Goal: Task Accomplishment & Management: Use online tool/utility

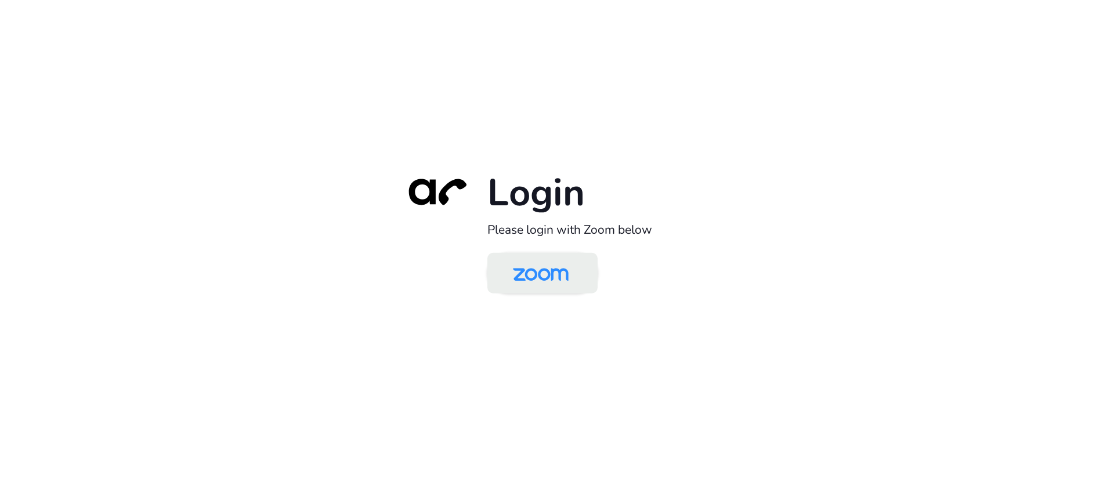
click at [519, 278] on img at bounding box center [541, 274] width 80 height 38
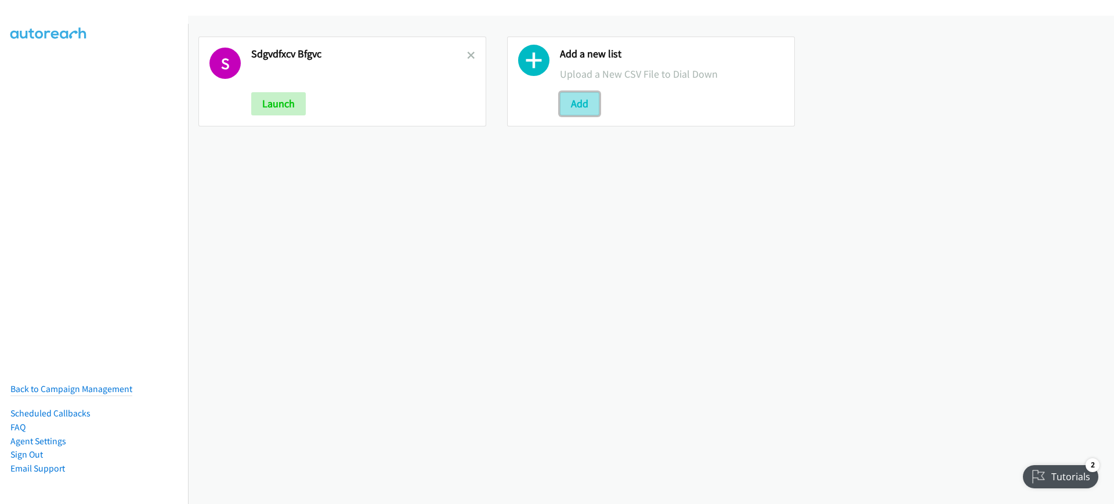
click at [581, 104] on button "Add" at bounding box center [579, 103] width 39 height 23
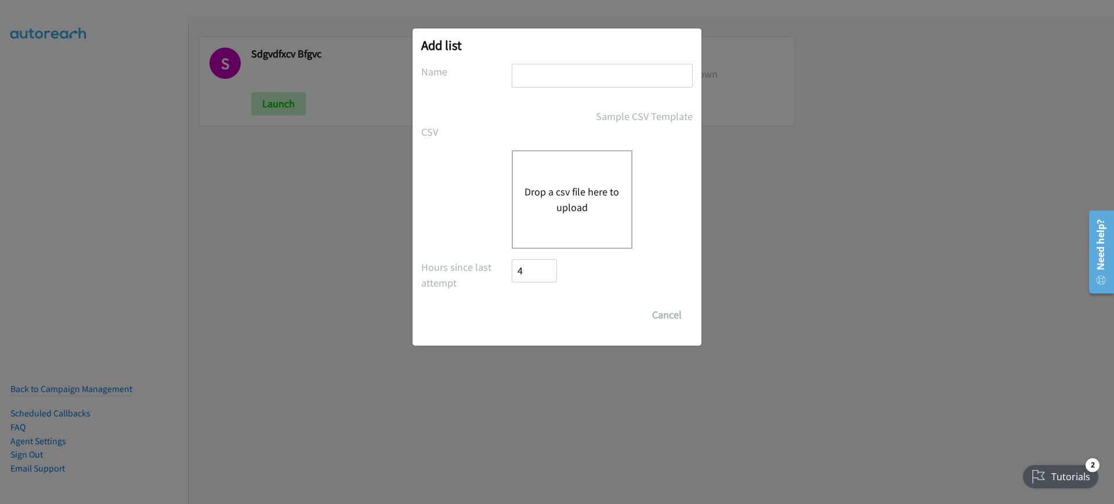
click at [595, 168] on div "Drop a csv file here to upload" at bounding box center [572, 199] width 121 height 99
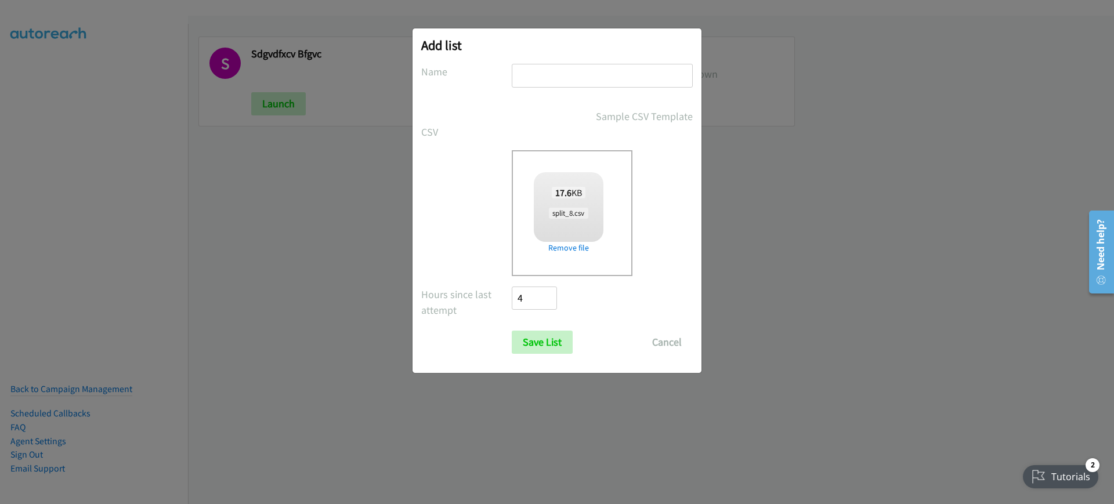
checkbox input "true"
click at [569, 64] on input "text" at bounding box center [602, 76] width 181 height 24
type input "cvbnm,.;'"
click at [555, 346] on input "Save List" at bounding box center [542, 342] width 61 height 23
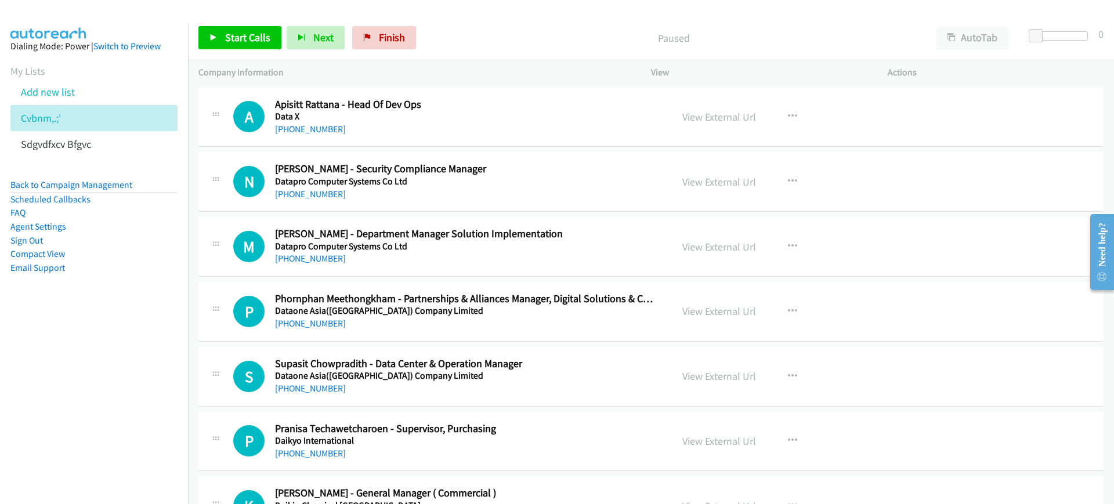
click at [983, 21] on div "Start Calls Pause Next Finish Paused AutoTab AutoTab 0" at bounding box center [651, 38] width 926 height 45
click at [979, 38] on button "AutoTab" at bounding box center [972, 37] width 72 height 23
click at [252, 33] on span "Start Calls" at bounding box center [247, 37] width 45 height 13
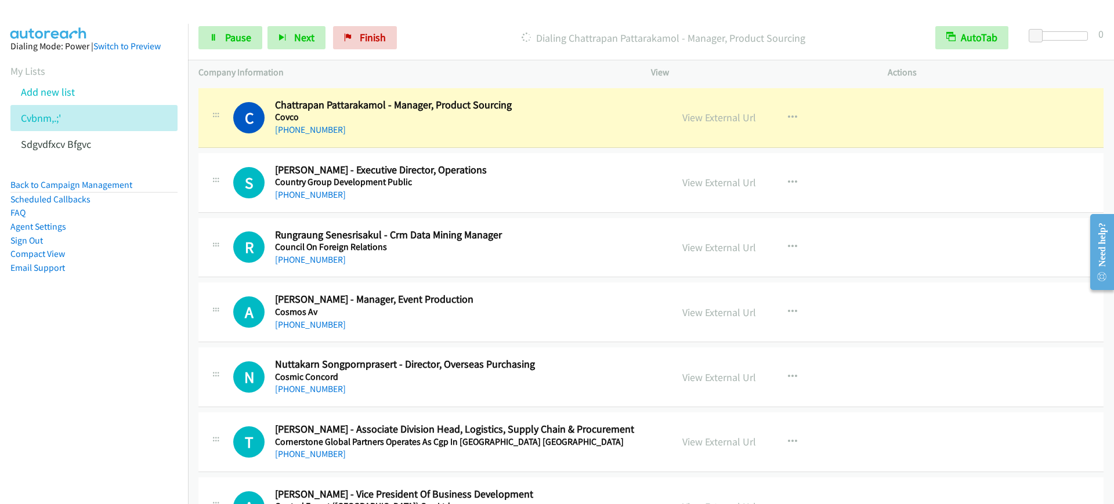
scroll to position [1233, 0]
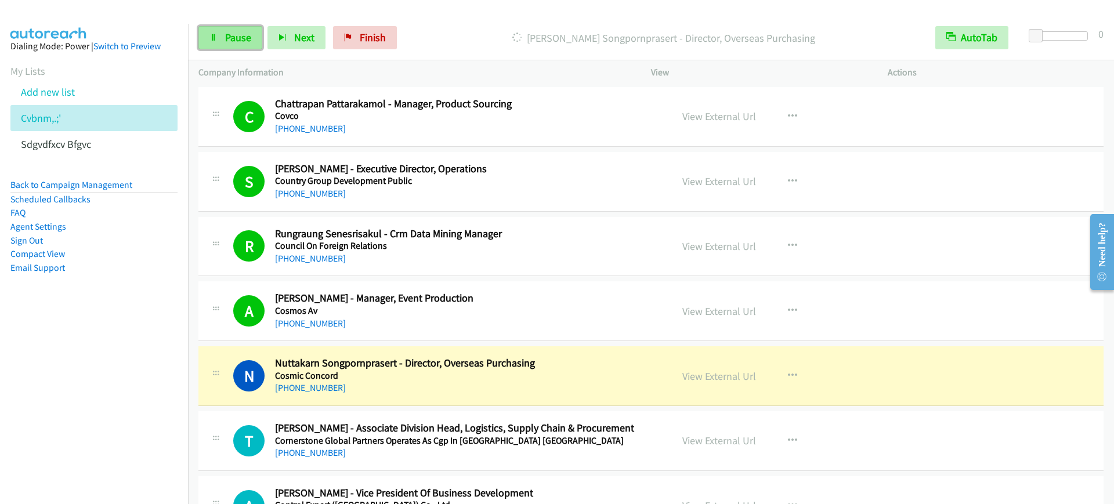
click at [220, 47] on link "Pause" at bounding box center [230, 37] width 64 height 23
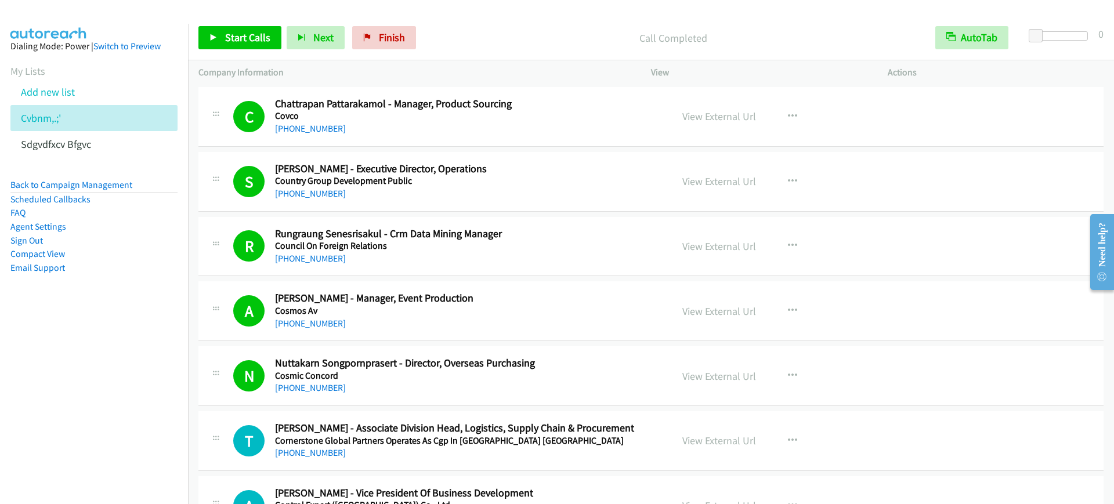
click at [259, 16] on div "Start Calls Pause Next Finish Call Completed AutoTab AutoTab 0" at bounding box center [651, 38] width 926 height 45
click at [244, 34] on span "Start Calls" at bounding box center [247, 37] width 45 height 13
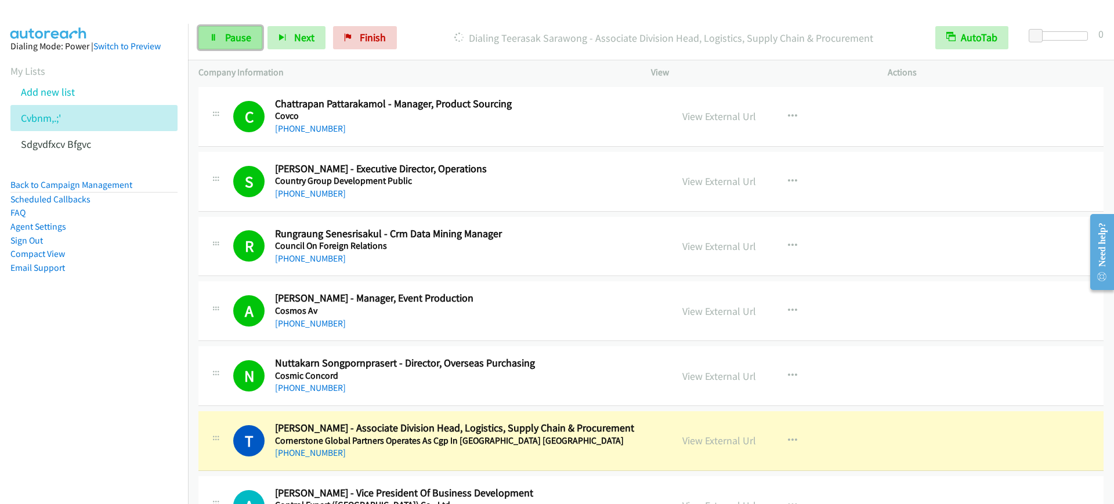
click at [229, 32] on span "Pause" at bounding box center [238, 37] width 26 height 13
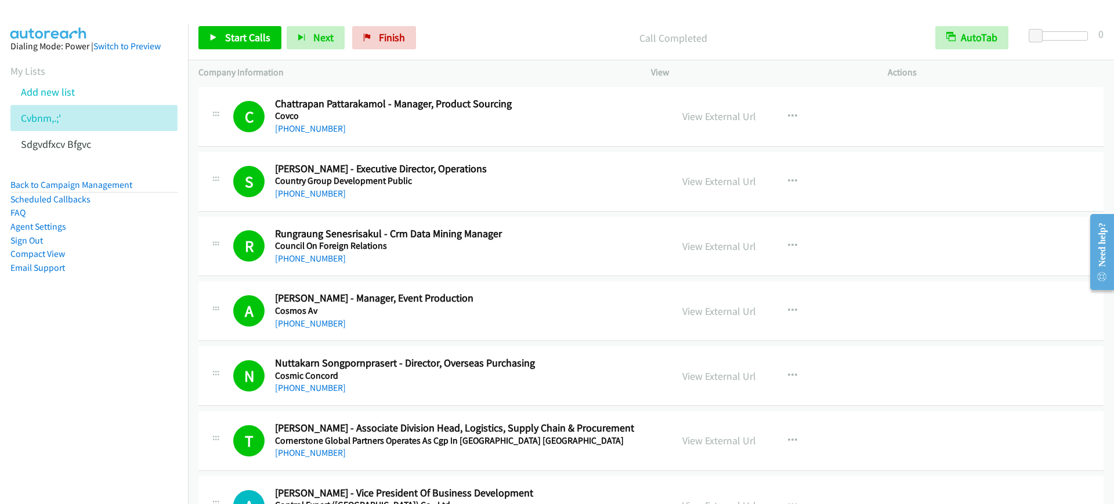
click at [252, 25] on div "Start Calls Pause Next Finish Call Completed AutoTab AutoTab 0" at bounding box center [651, 38] width 926 height 45
click at [249, 35] on span "Start Calls" at bounding box center [247, 37] width 45 height 13
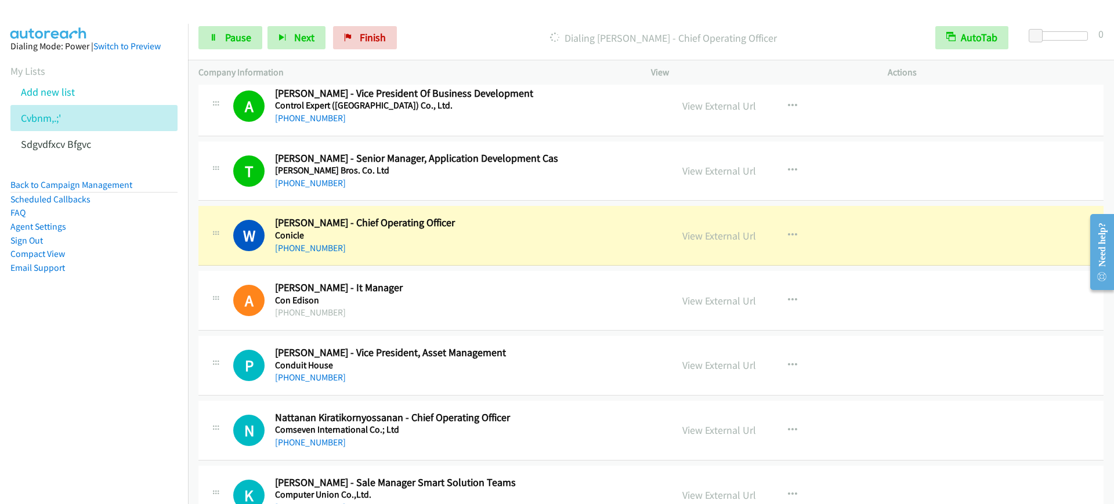
scroll to position [1668, 0]
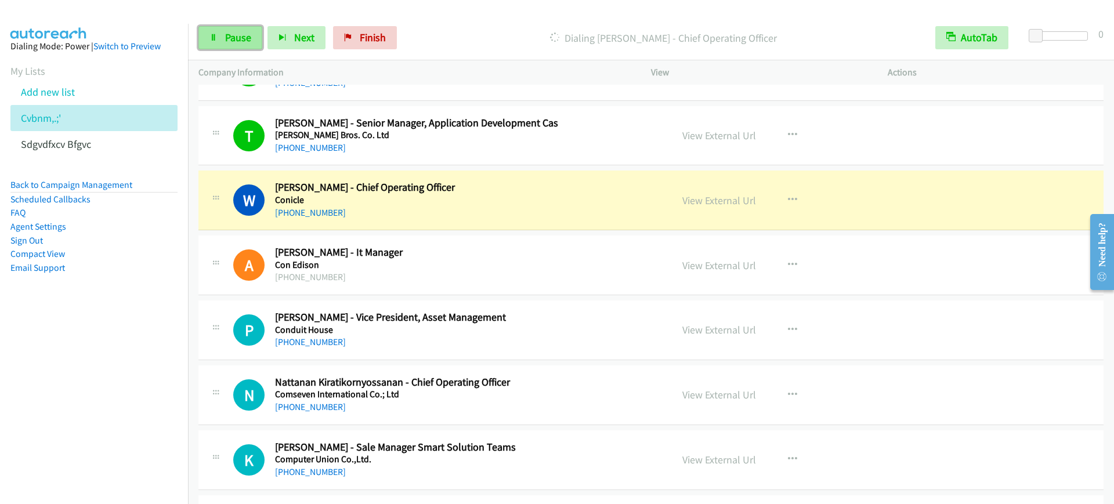
click at [227, 36] on span "Pause" at bounding box center [238, 37] width 26 height 13
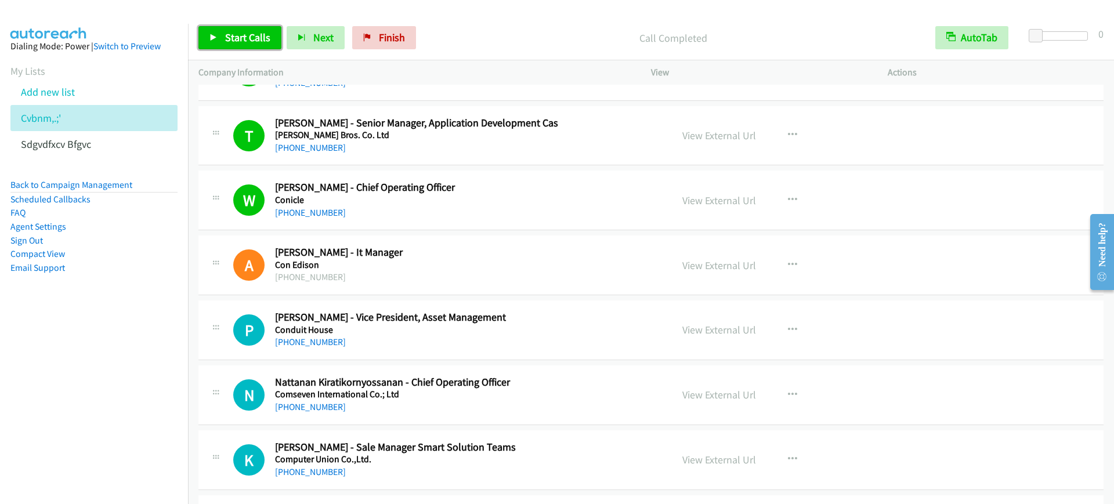
click at [267, 39] on span "Start Calls" at bounding box center [247, 37] width 45 height 13
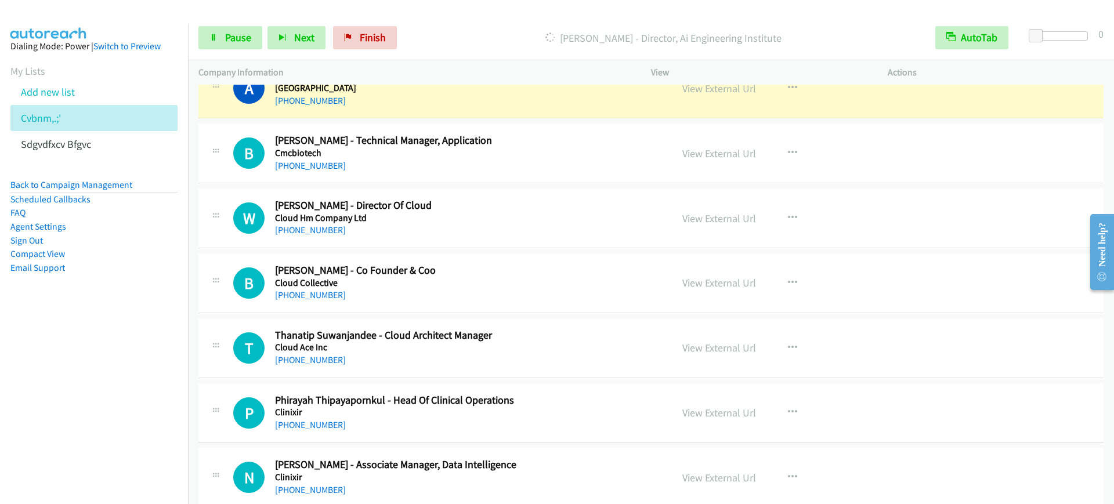
scroll to position [2393, 0]
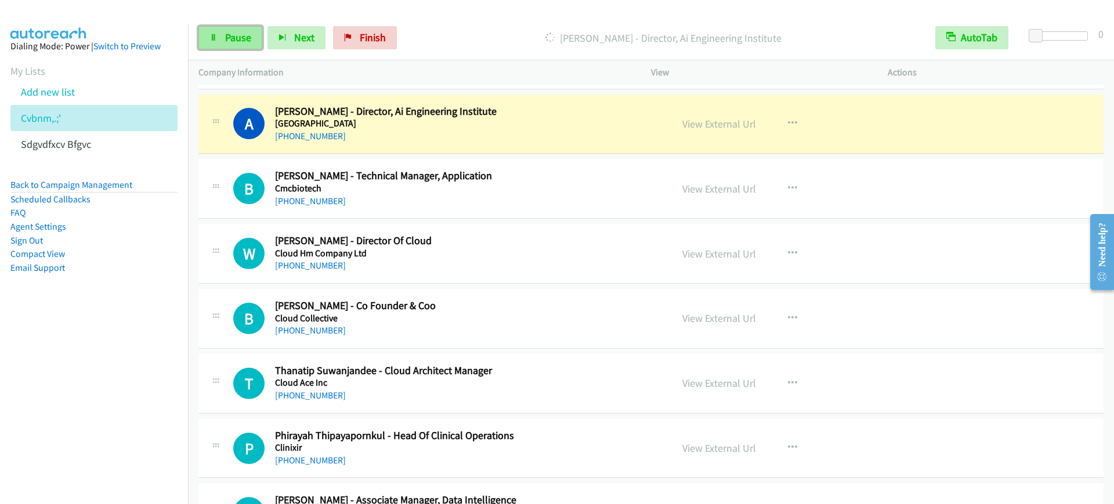
click at [235, 34] on span "Pause" at bounding box center [238, 37] width 26 height 13
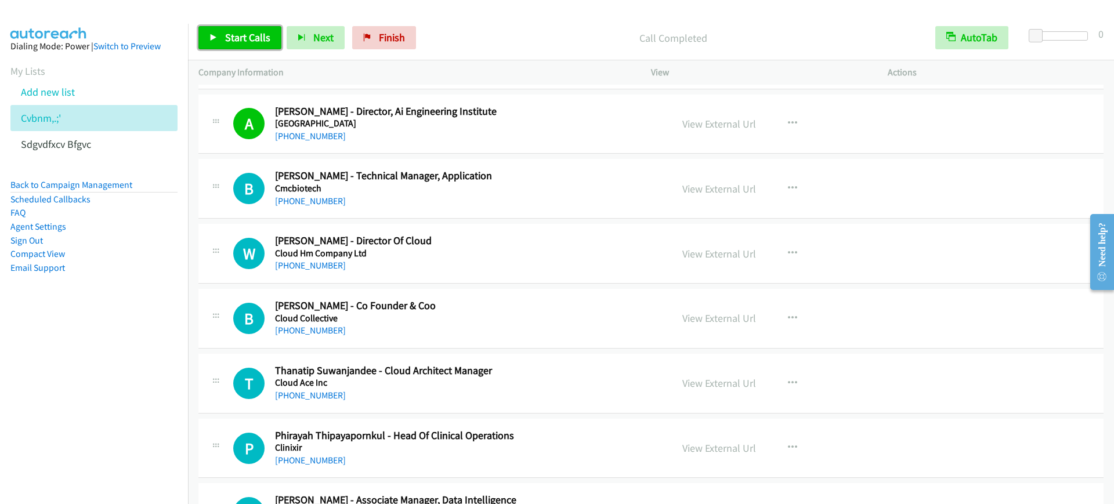
click at [262, 37] on span "Start Calls" at bounding box center [247, 37] width 45 height 13
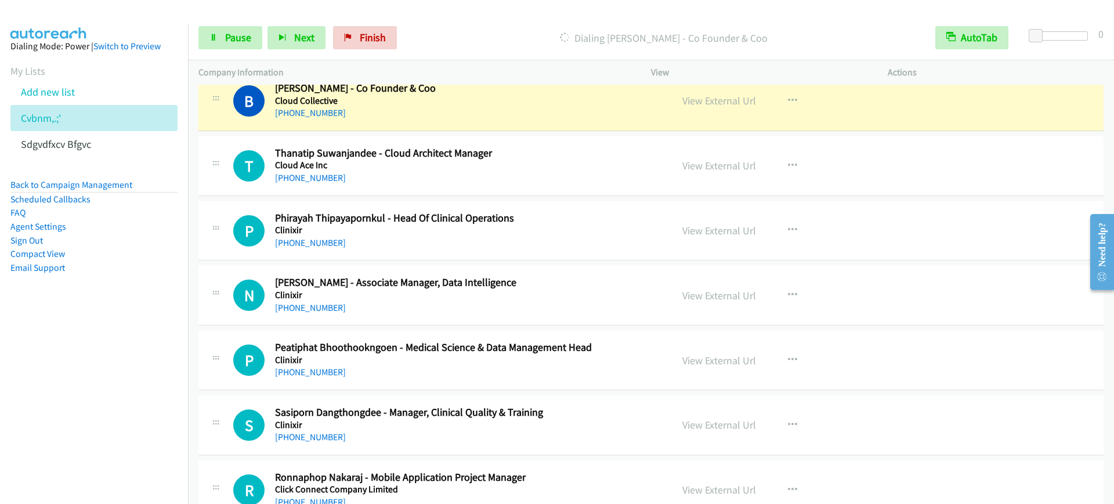
scroll to position [2538, 0]
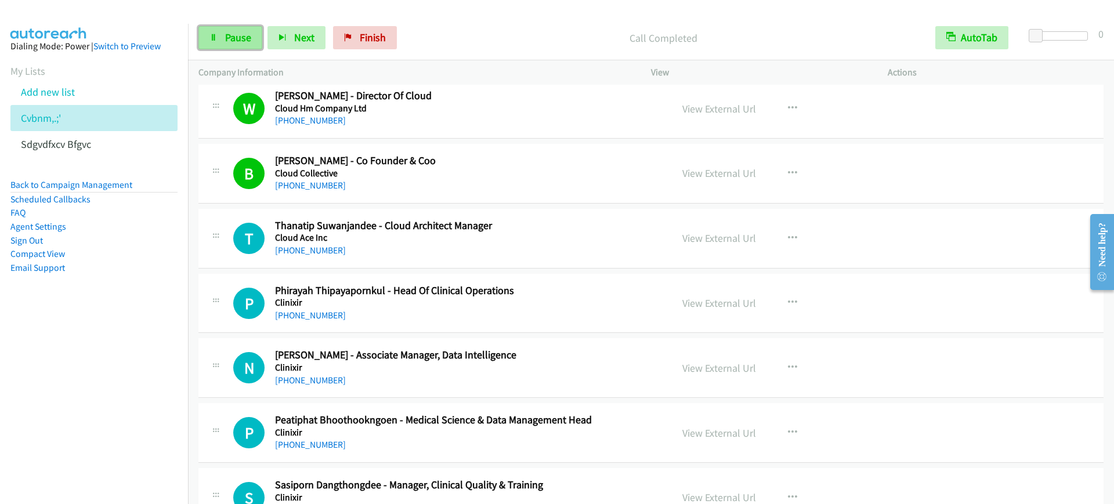
click at [231, 28] on link "Pause" at bounding box center [230, 37] width 64 height 23
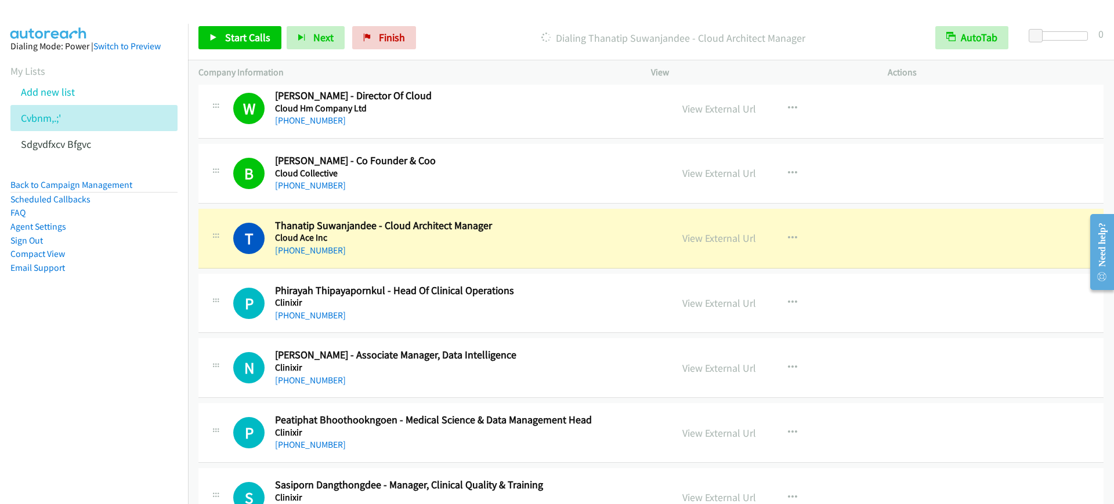
click at [526, 162] on h2 "[PERSON_NAME] - Co Founder & Coo" at bounding box center [465, 160] width 381 height 13
click at [738, 172] on link "View External Url" at bounding box center [719, 173] width 74 height 13
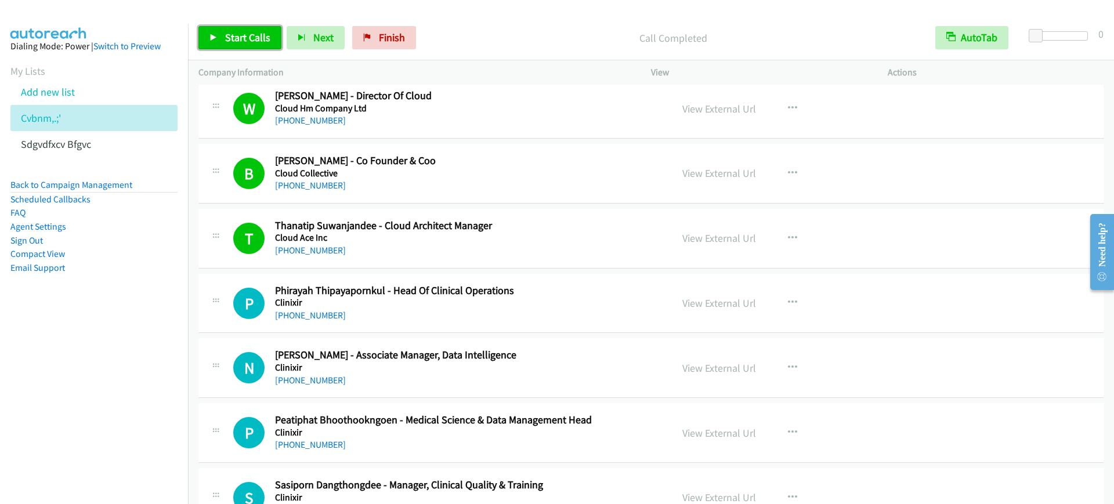
click at [237, 41] on span "Start Calls" at bounding box center [247, 37] width 45 height 13
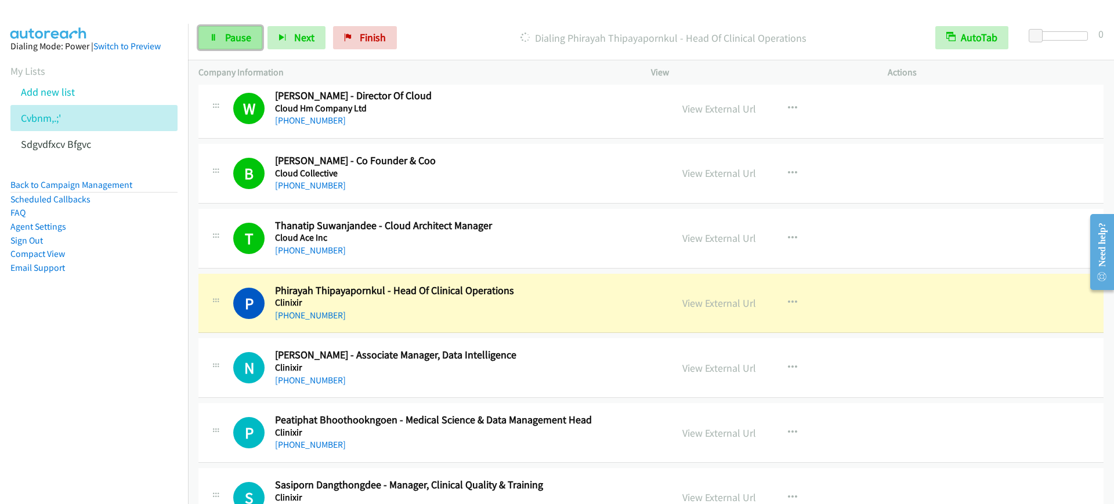
click at [237, 41] on span "Pause" at bounding box center [238, 37] width 26 height 13
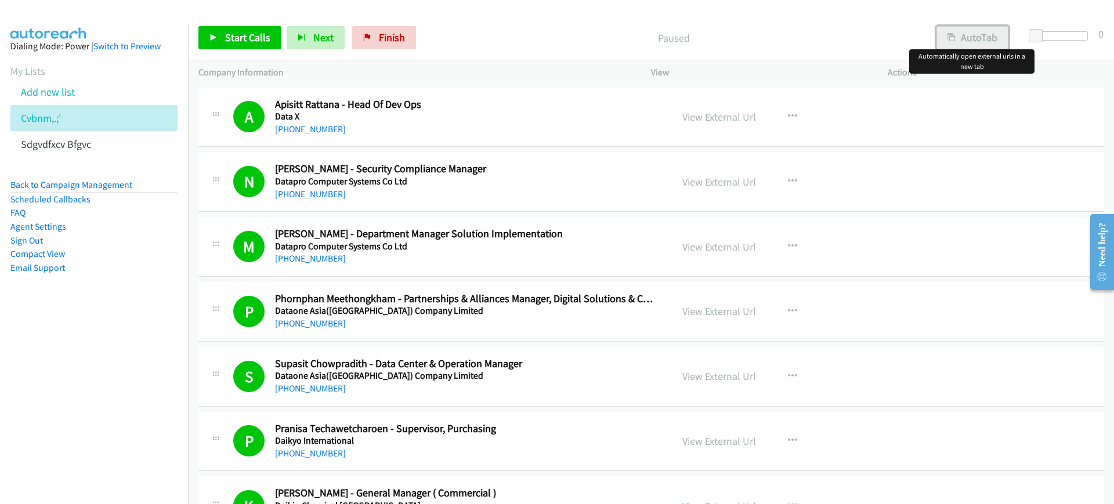
click at [980, 46] on button "AutoTab" at bounding box center [972, 37] width 72 height 23
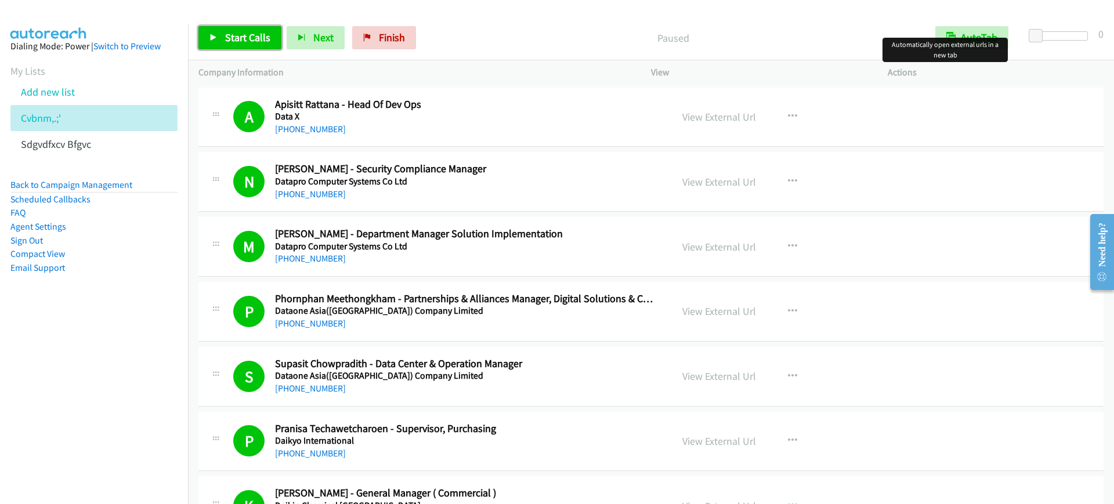
click at [241, 38] on span "Start Calls" at bounding box center [247, 37] width 45 height 13
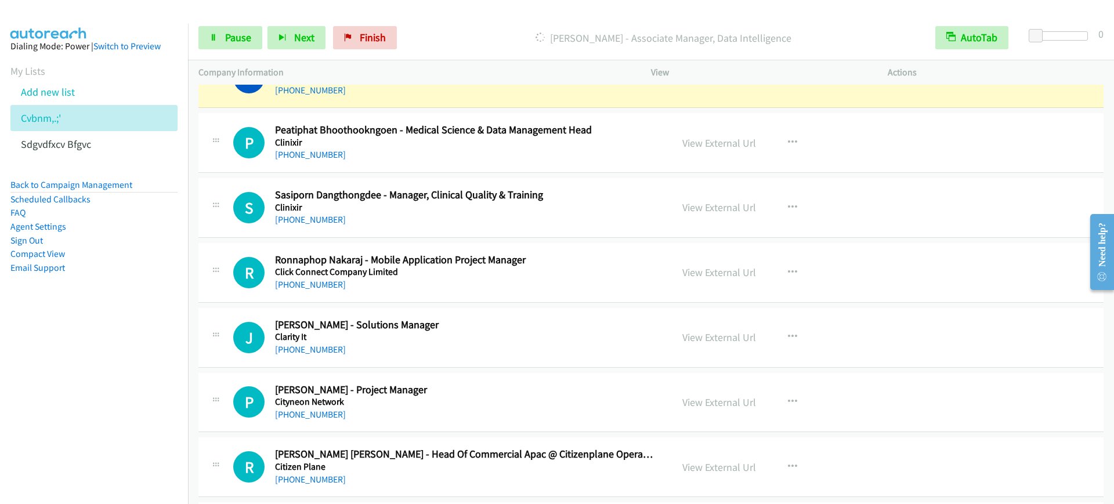
scroll to position [2756, 0]
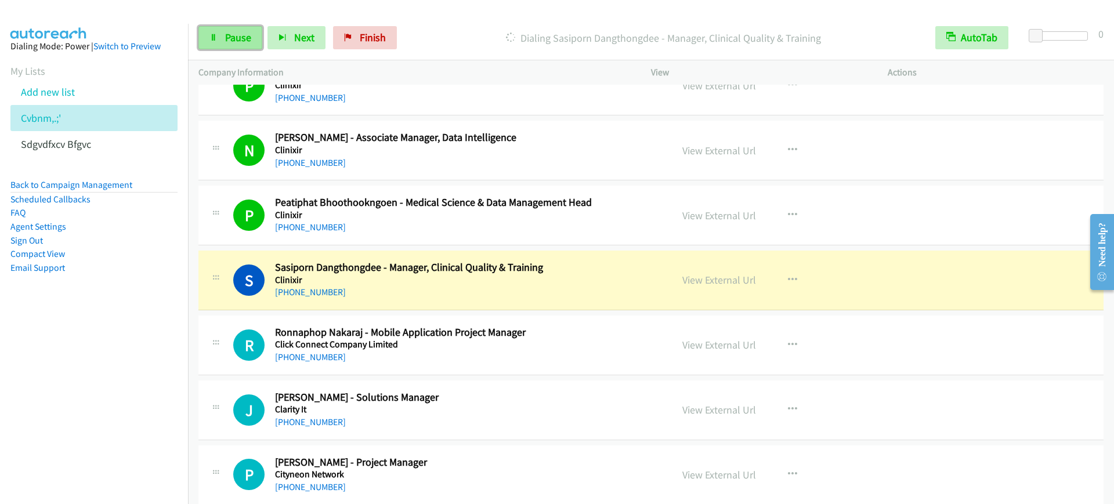
click at [227, 37] on span "Pause" at bounding box center [238, 37] width 26 height 13
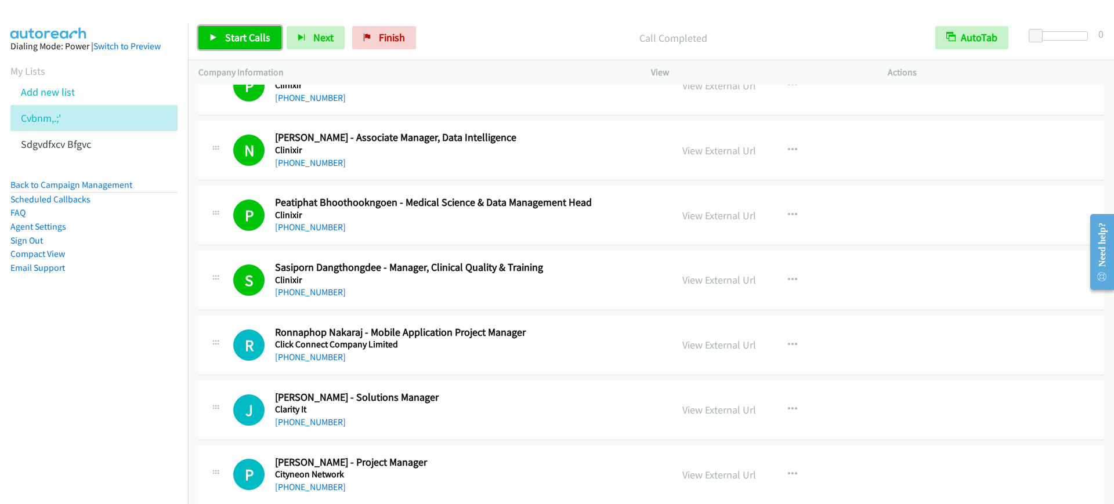
click at [208, 32] on link "Start Calls" at bounding box center [239, 37] width 83 height 23
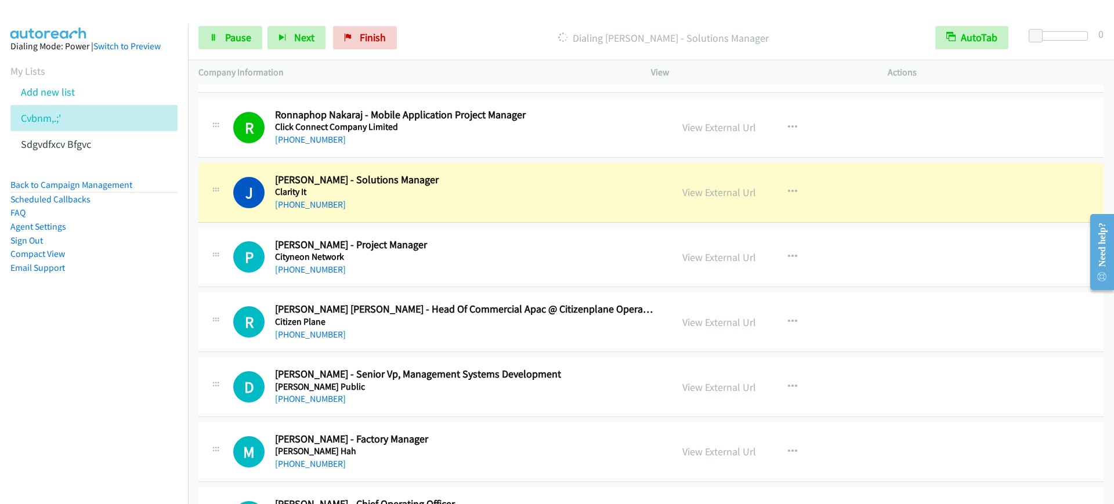
scroll to position [3046, 0]
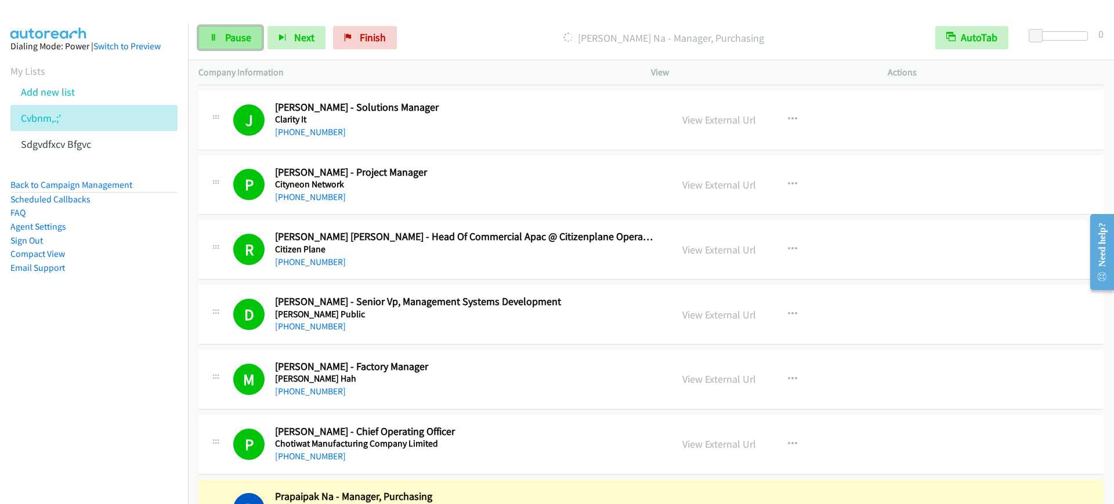
click at [231, 37] on span "Pause" at bounding box center [238, 37] width 26 height 13
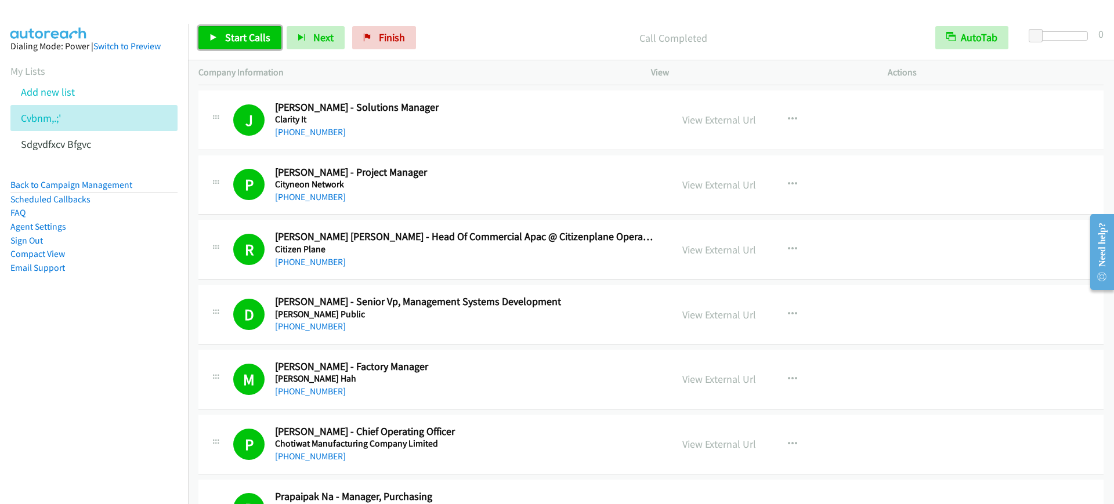
click at [237, 43] on span "Start Calls" at bounding box center [247, 37] width 45 height 13
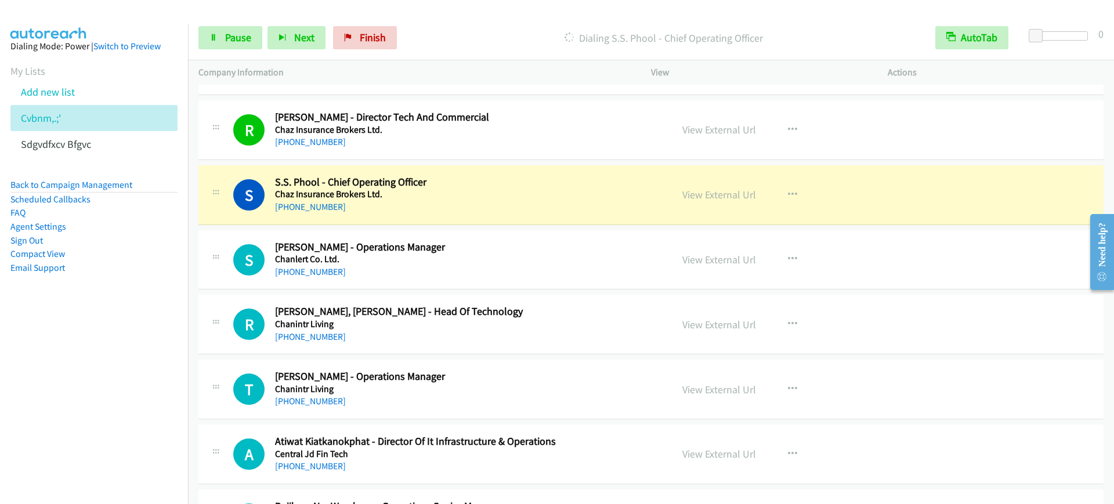
scroll to position [3699, 0]
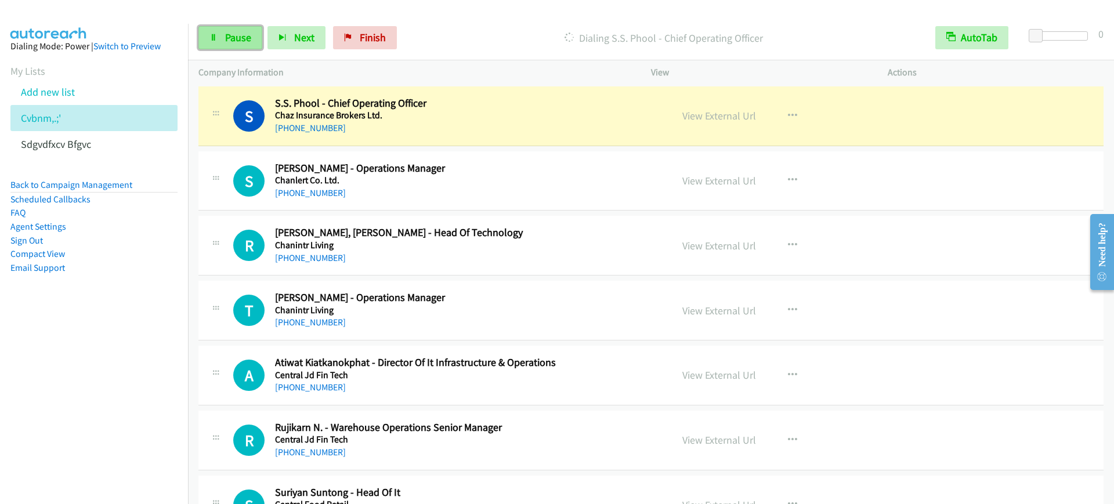
click at [226, 34] on span "Pause" at bounding box center [238, 37] width 26 height 13
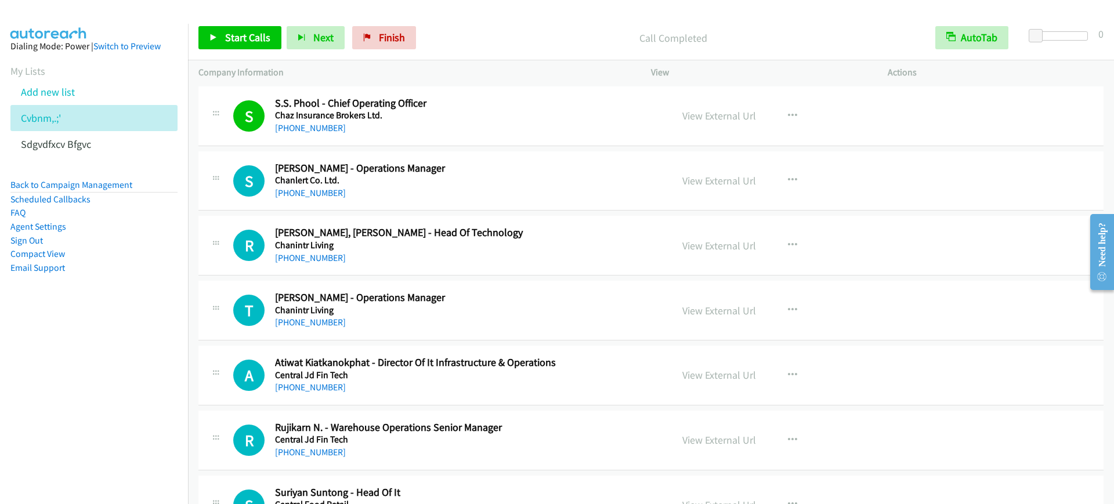
click at [463, 20] on div "Start Calls Pause Next Finish Call Completed AutoTab AutoTab 0" at bounding box center [651, 38] width 926 height 45
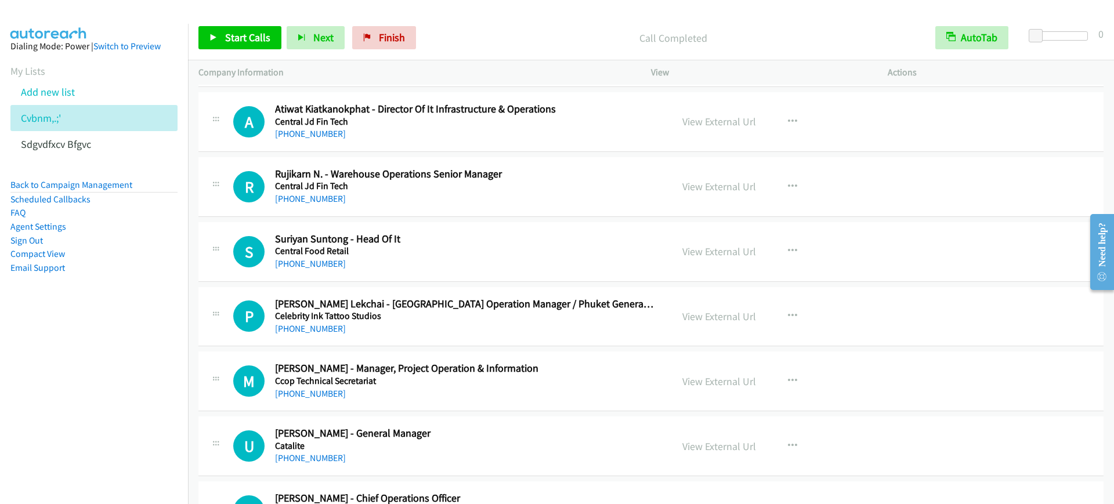
scroll to position [3771, 0]
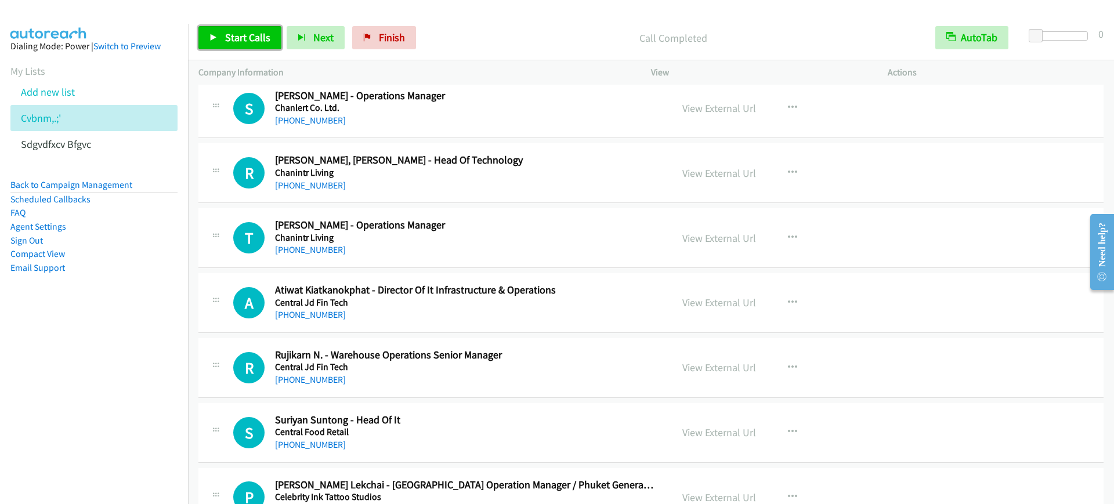
click at [229, 32] on span "Start Calls" at bounding box center [247, 37] width 45 height 13
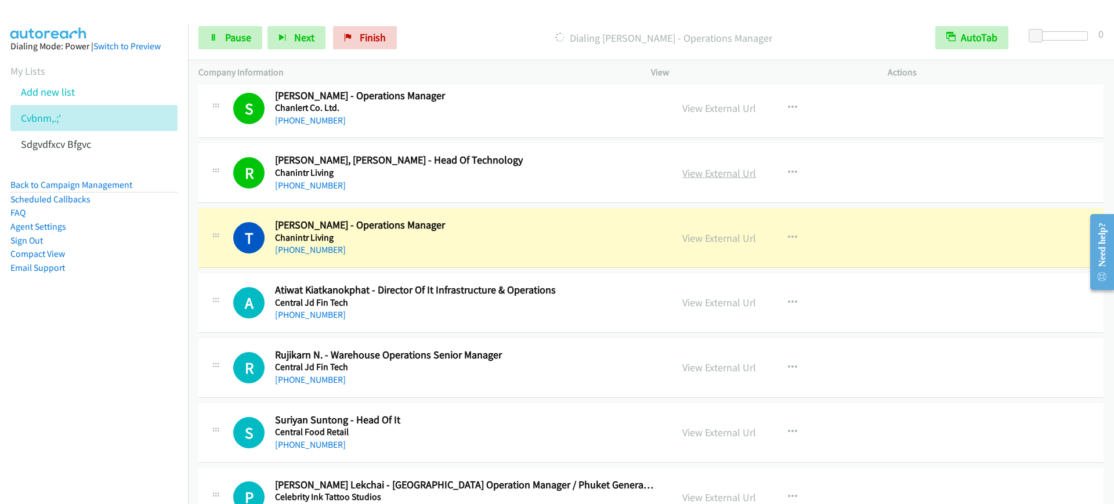
click at [722, 167] on link "View External Url" at bounding box center [719, 173] width 74 height 13
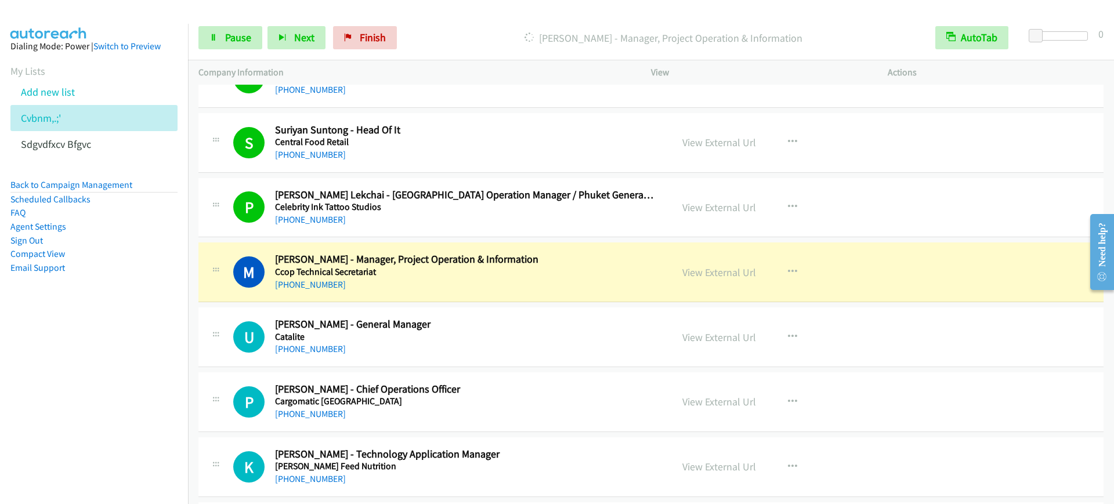
scroll to position [4134, 0]
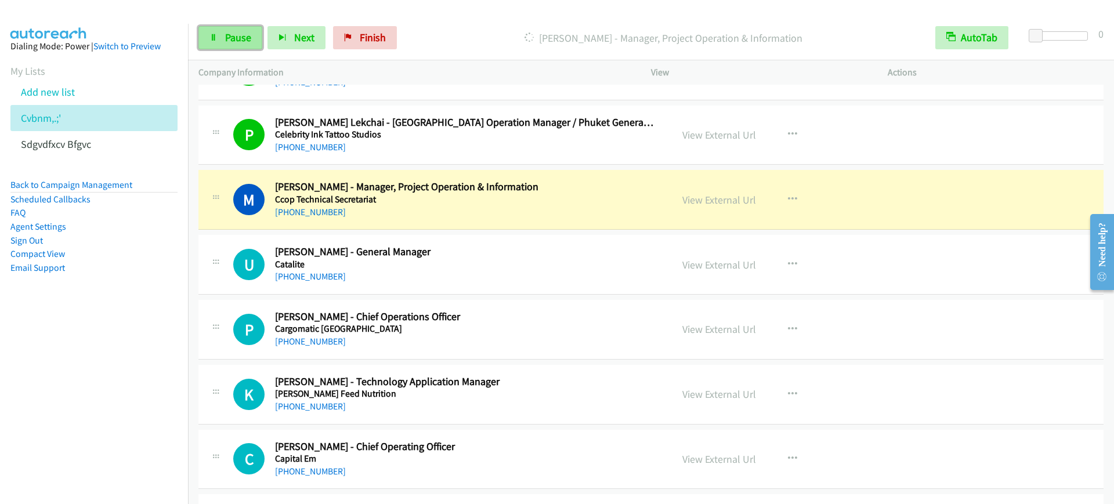
click at [236, 35] on span "Pause" at bounding box center [238, 37] width 26 height 13
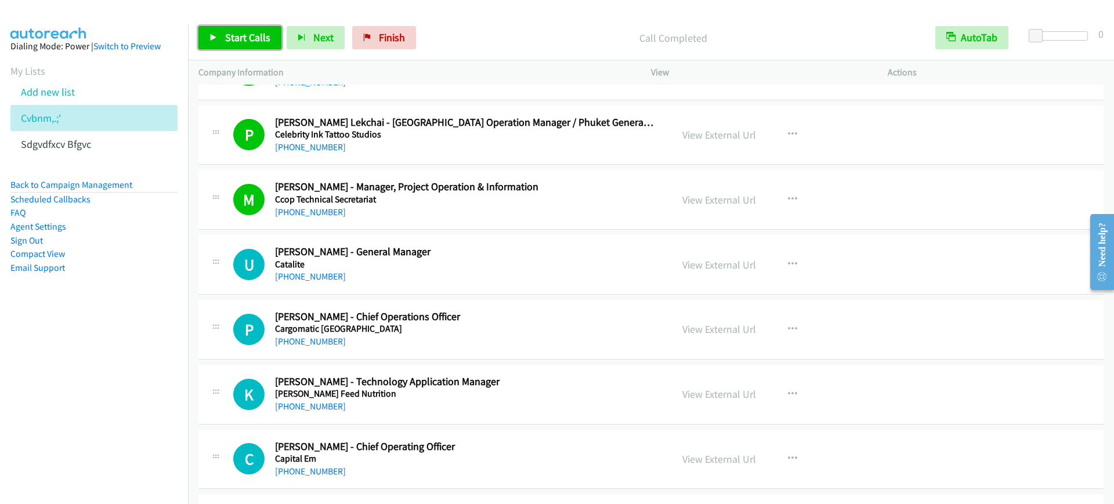
click at [240, 36] on span "Start Calls" at bounding box center [247, 37] width 45 height 13
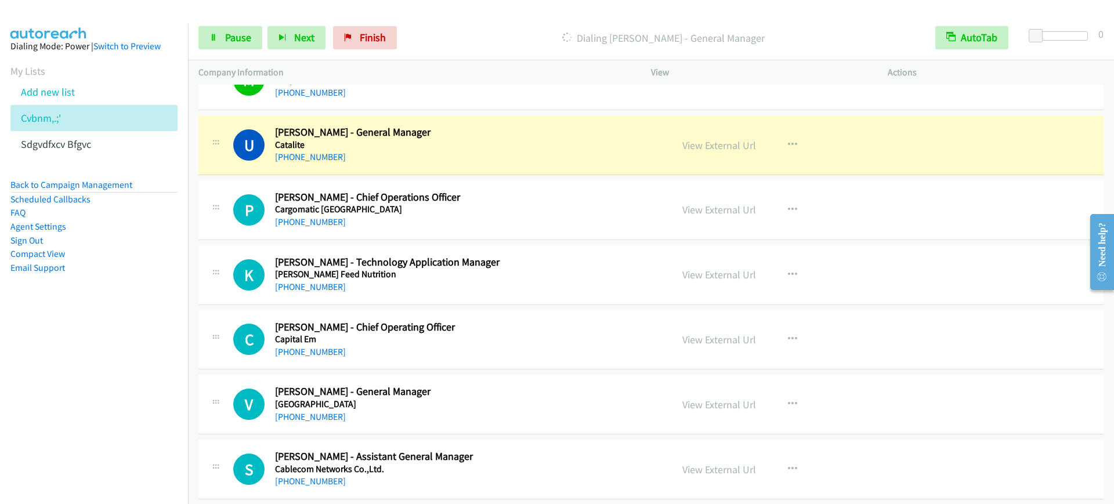
scroll to position [4279, 0]
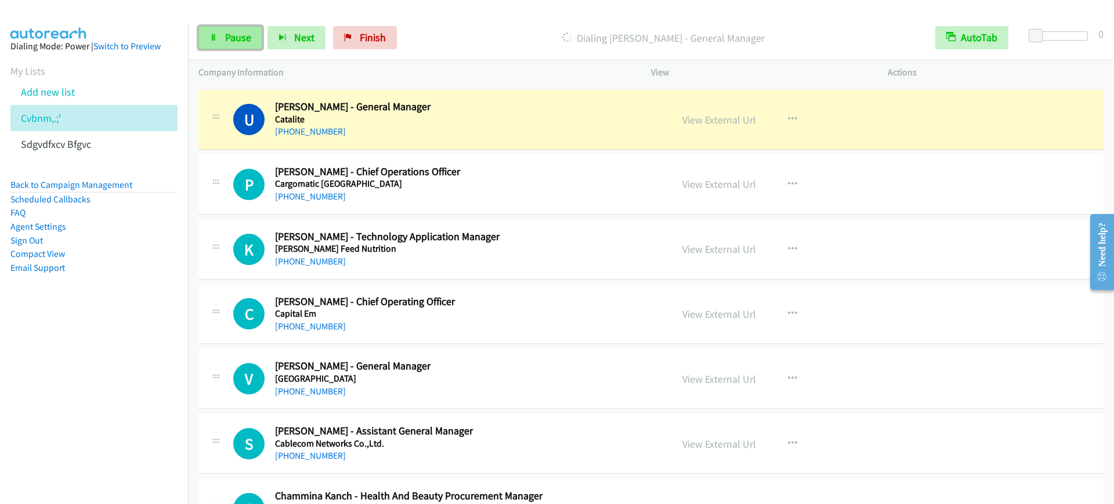
click at [248, 35] on span "Pause" at bounding box center [238, 37] width 26 height 13
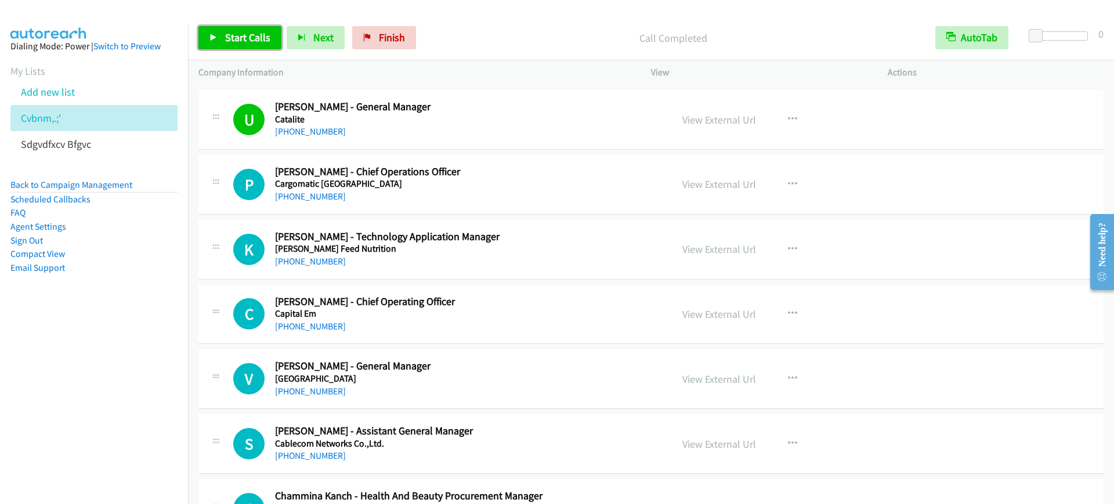
click at [244, 28] on link "Start Calls" at bounding box center [239, 37] width 83 height 23
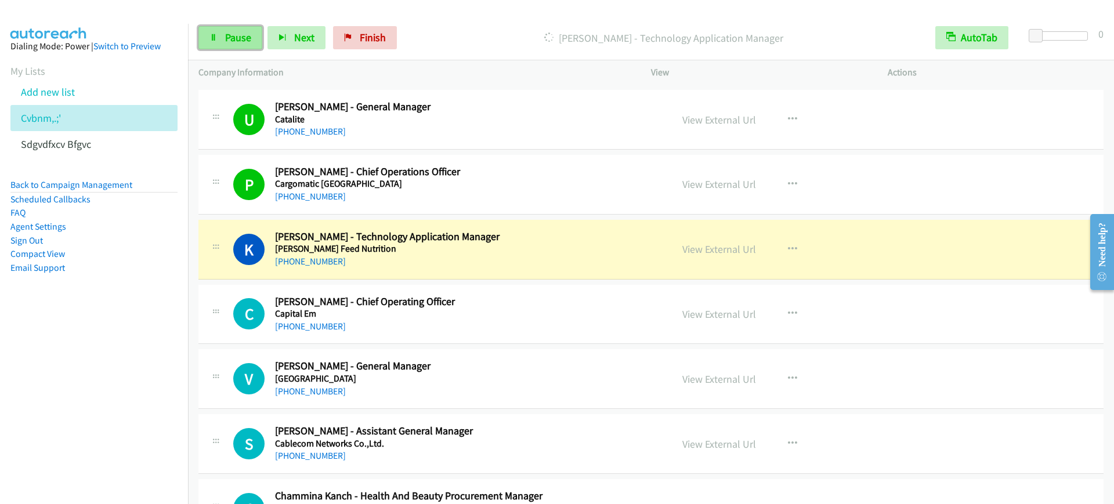
click at [229, 32] on span "Pause" at bounding box center [238, 37] width 26 height 13
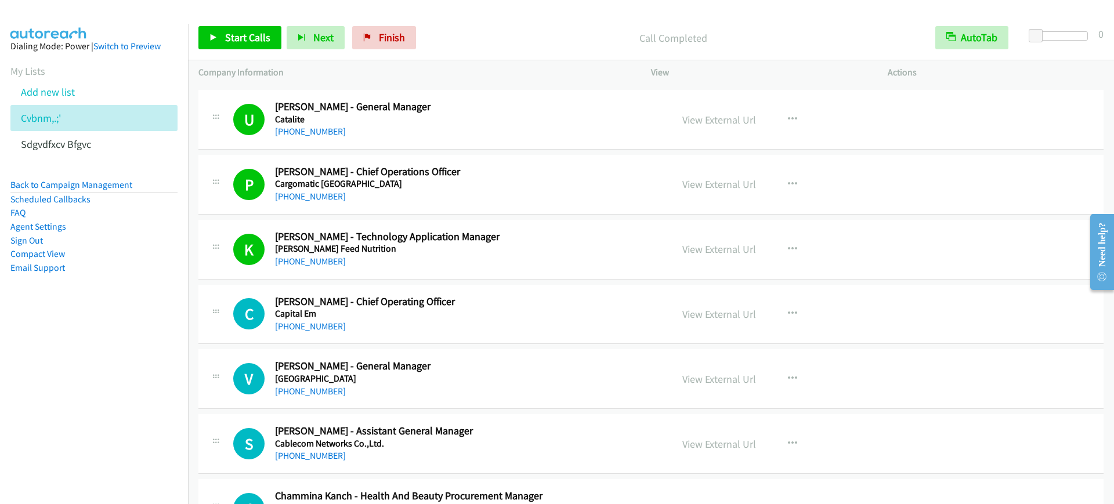
click at [245, 52] on div "Start Calls Pause Next Finish Call Completed AutoTab AutoTab 0" at bounding box center [651, 38] width 926 height 45
click at [701, 180] on link "View External Url" at bounding box center [719, 184] width 74 height 13
click at [243, 31] on span "Start Calls" at bounding box center [247, 37] width 45 height 13
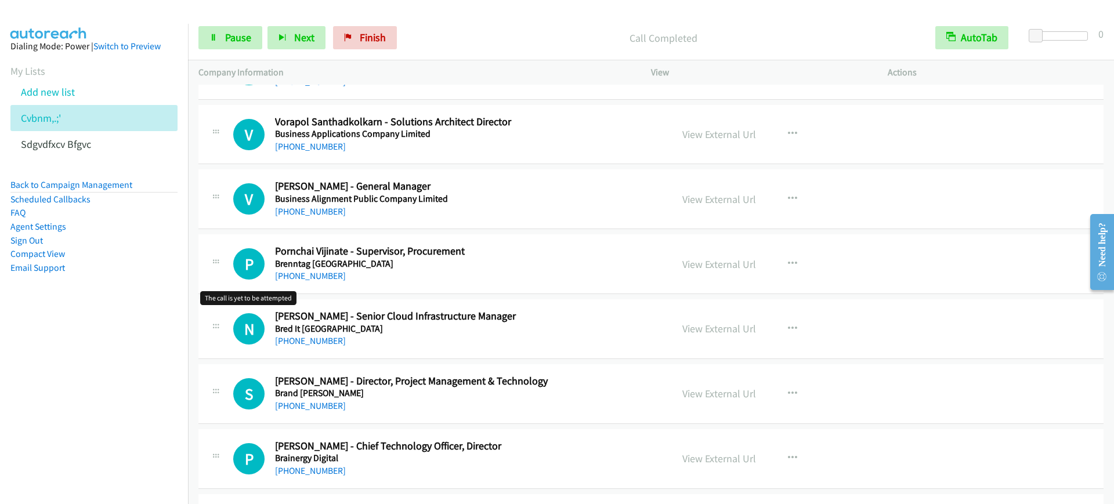
scroll to position [4786, 0]
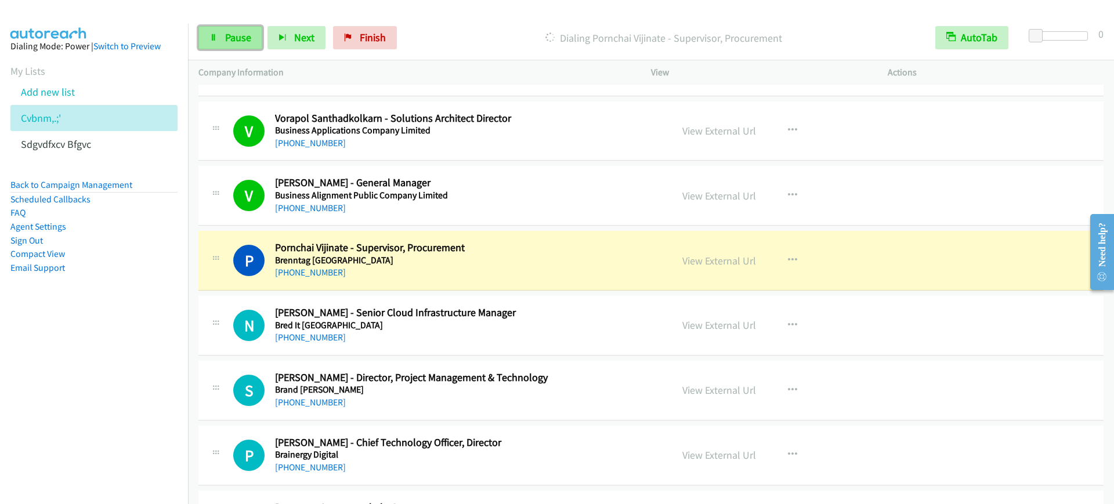
click at [243, 36] on span "Pause" at bounding box center [238, 37] width 26 height 13
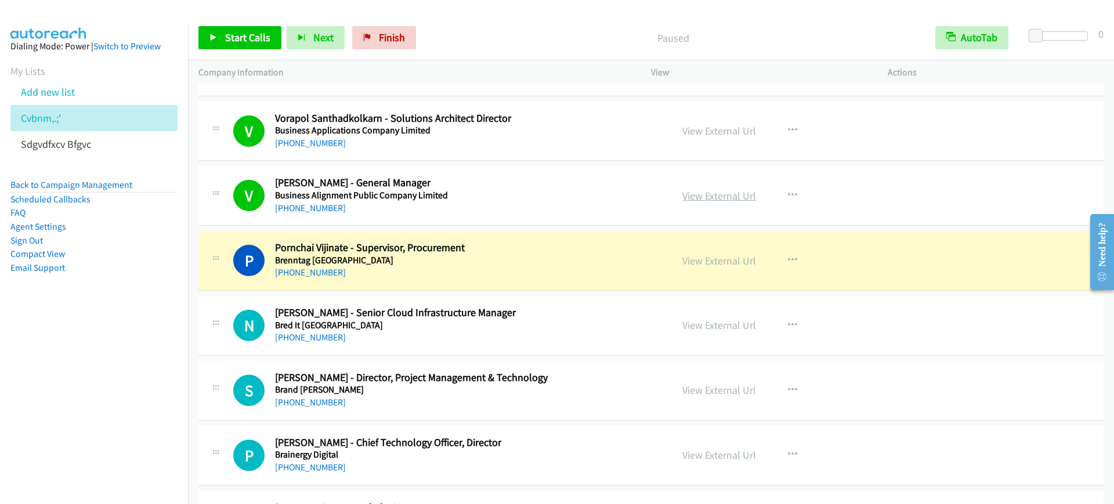
click at [693, 189] on link "View External Url" at bounding box center [719, 195] width 74 height 13
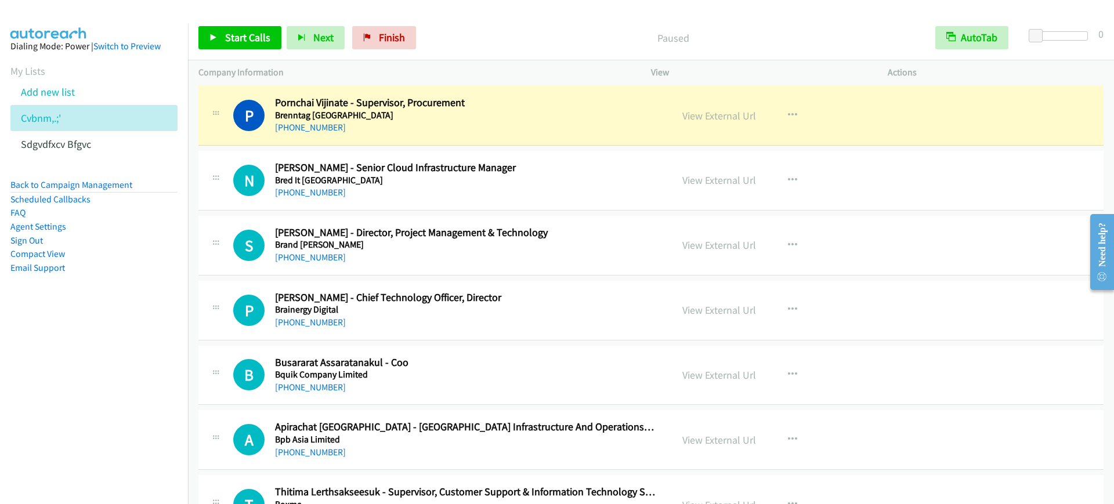
scroll to position [4859, 0]
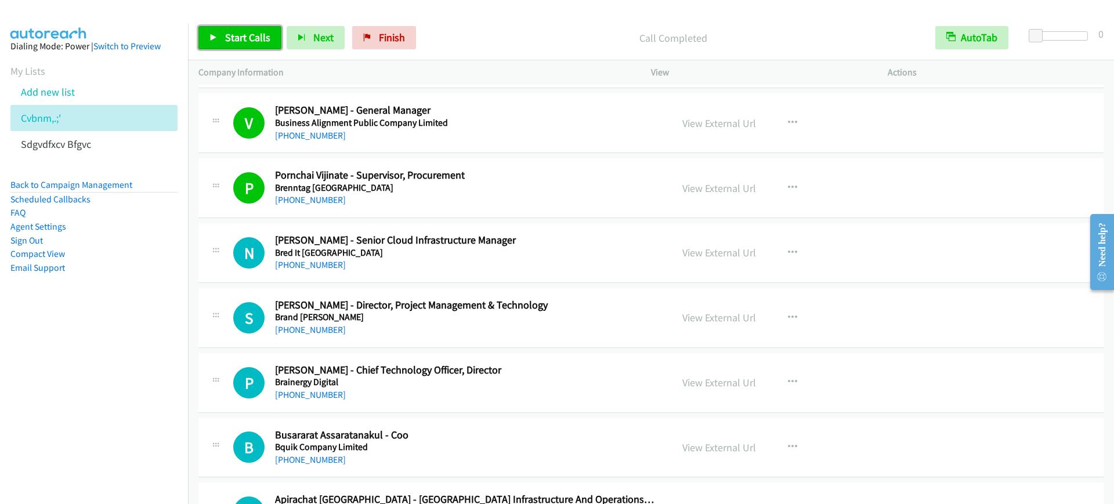
click at [223, 38] on link "Start Calls" at bounding box center [239, 37] width 83 height 23
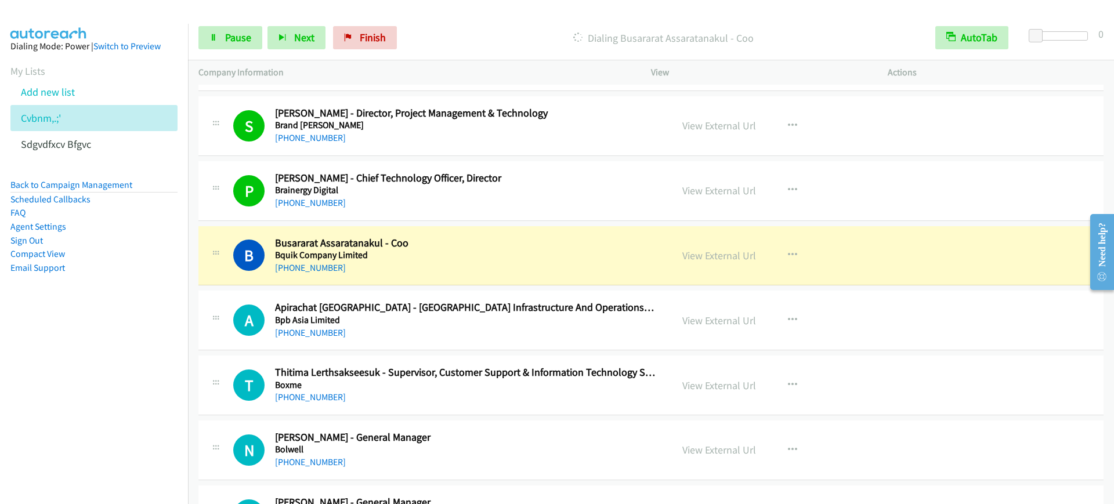
scroll to position [5076, 0]
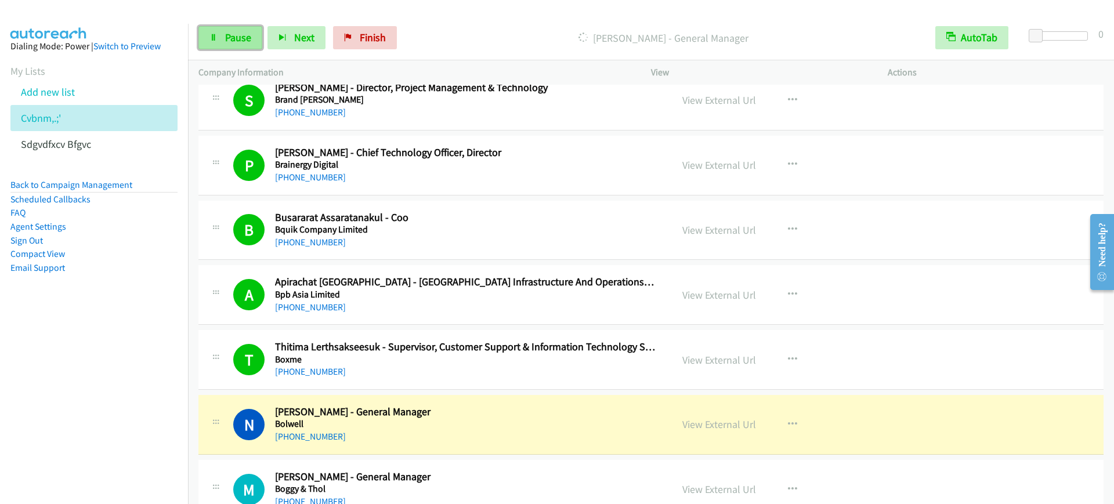
click at [243, 32] on span "Pause" at bounding box center [238, 37] width 26 height 13
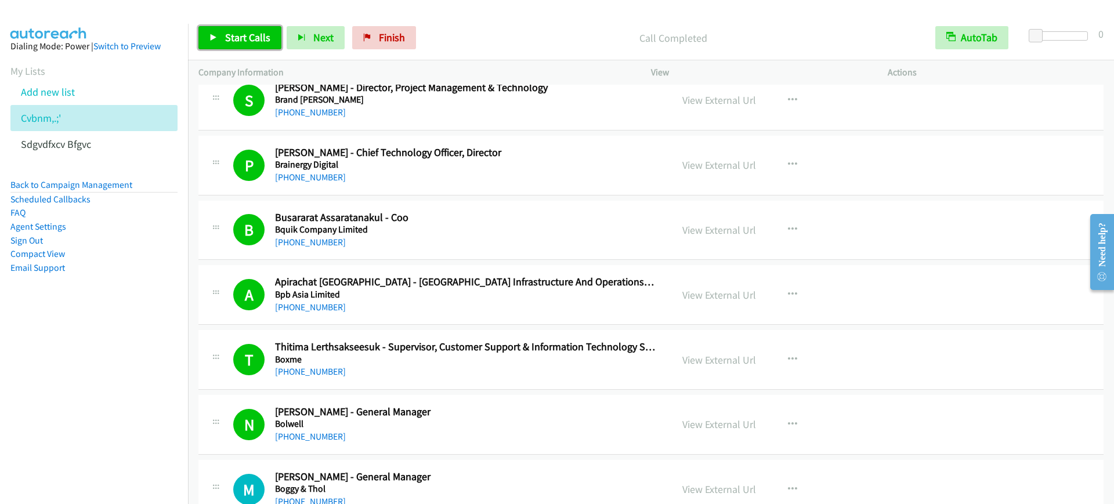
click at [220, 37] on link "Start Calls" at bounding box center [239, 37] width 83 height 23
click at [238, 44] on span "Pause" at bounding box center [238, 37] width 26 height 13
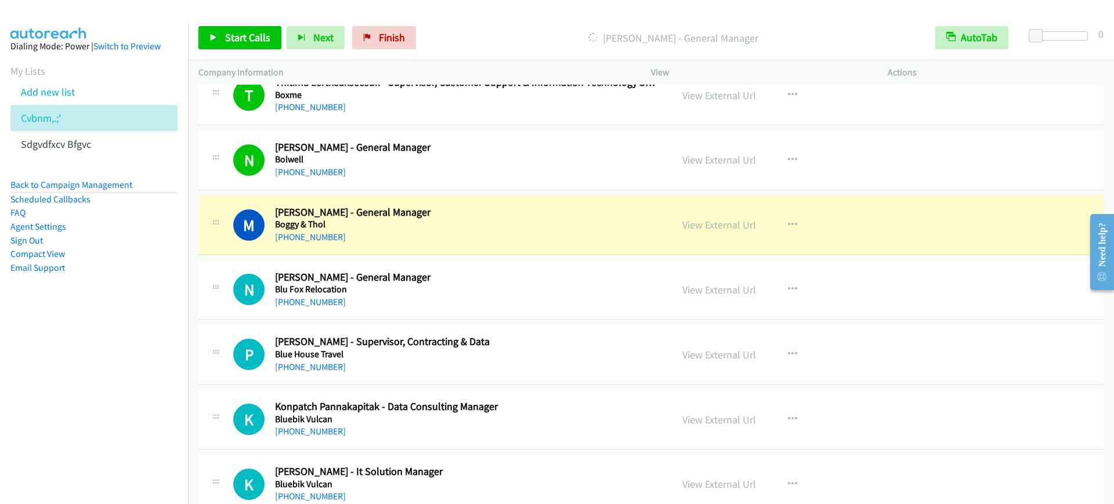
scroll to position [5367, 0]
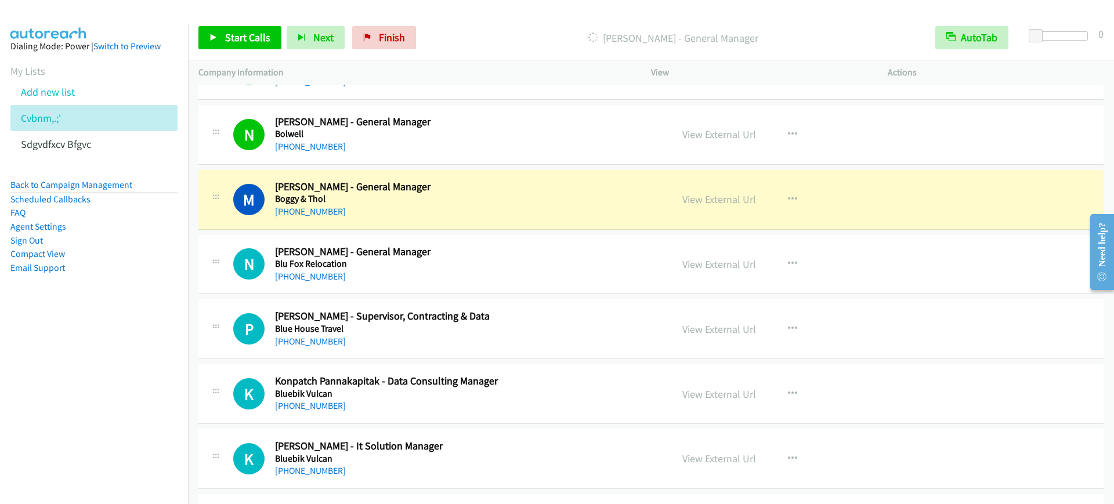
click at [421, 127] on h2 "[PERSON_NAME] - General Manager" at bounding box center [465, 121] width 381 height 13
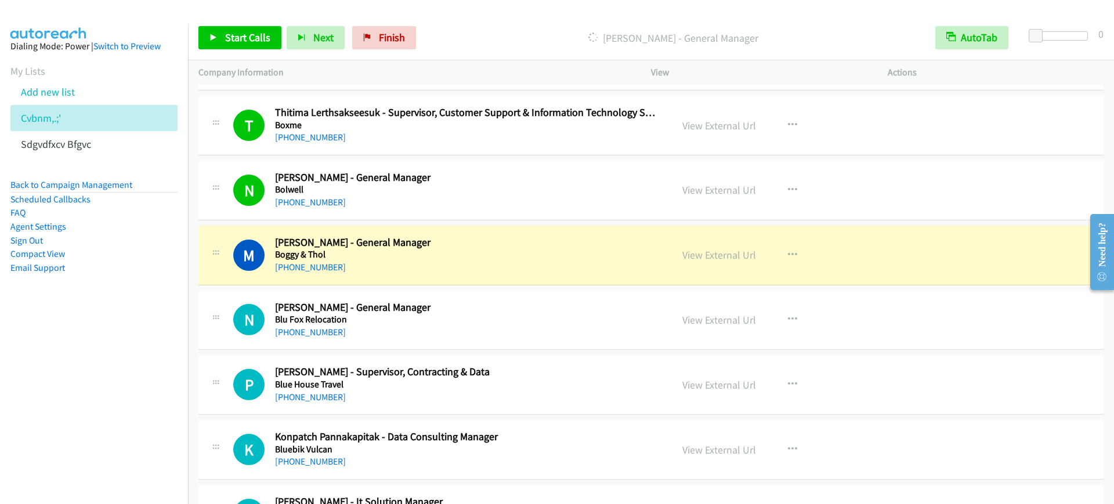
scroll to position [5221, 0]
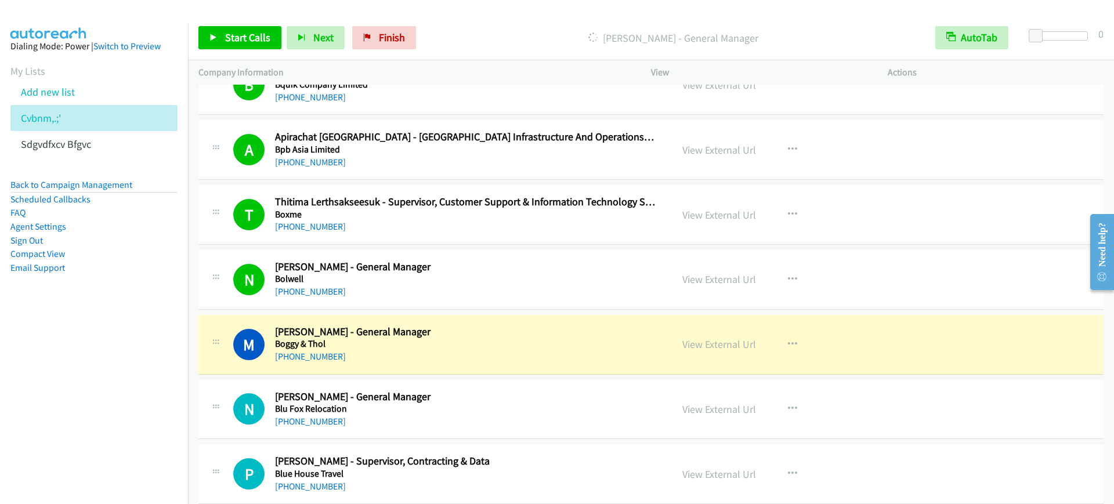
click at [147, 319] on aside "Dialing Mode: Power | Switch to Preview My Lists Add new list Cvbnm,.;' Sdgvdfx…" at bounding box center [94, 175] width 188 height 303
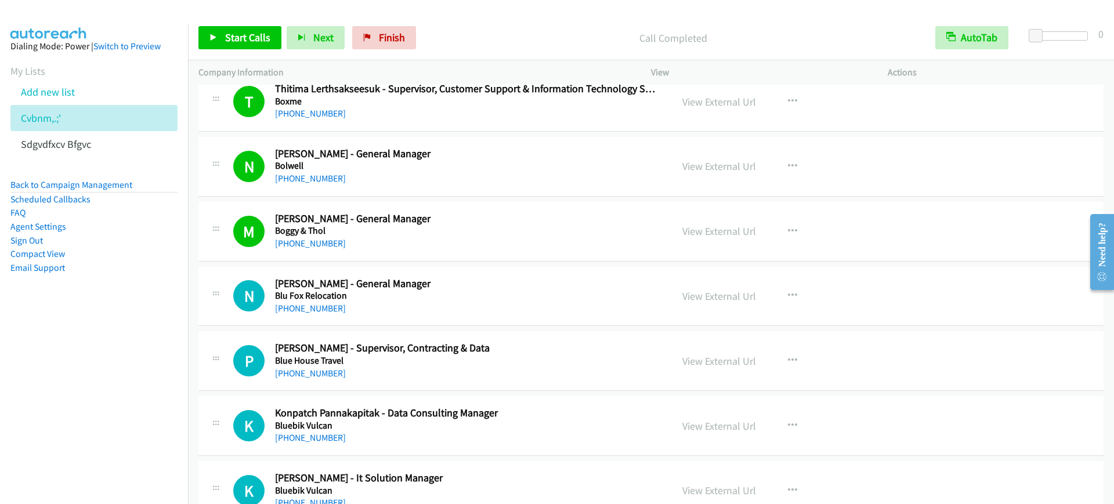
scroll to position [5367, 0]
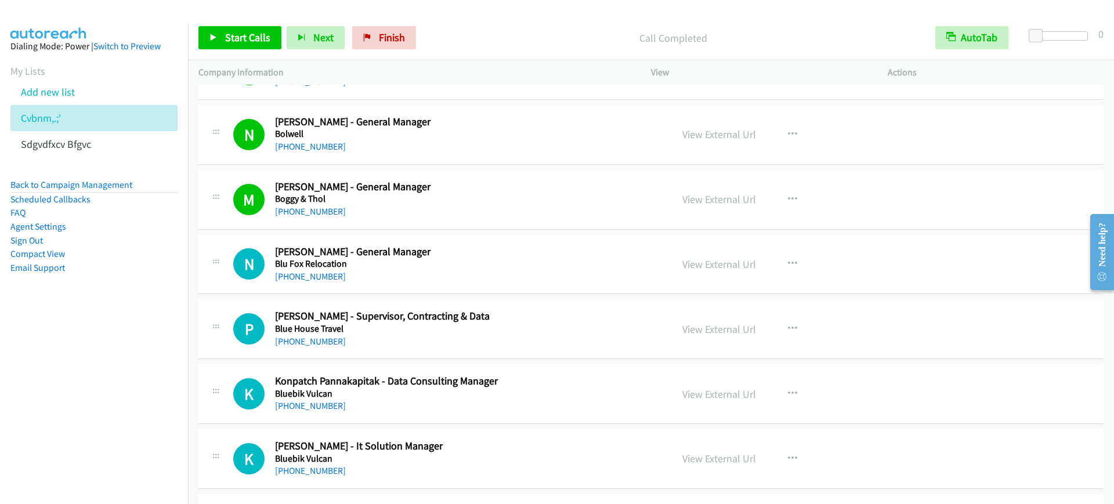
click at [91, 406] on nav "Dialing Mode: Power | Switch to Preview My Lists Add new list Cvbnm,.;' Sdgvdfx…" at bounding box center [94, 276] width 189 height 504
click at [229, 41] on span "Start Calls" at bounding box center [247, 37] width 45 height 13
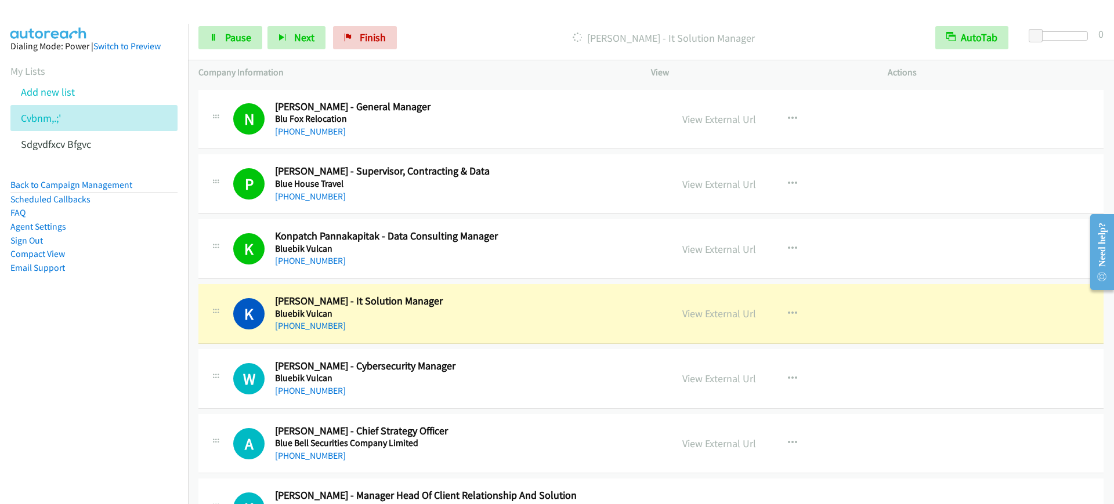
scroll to position [5584, 0]
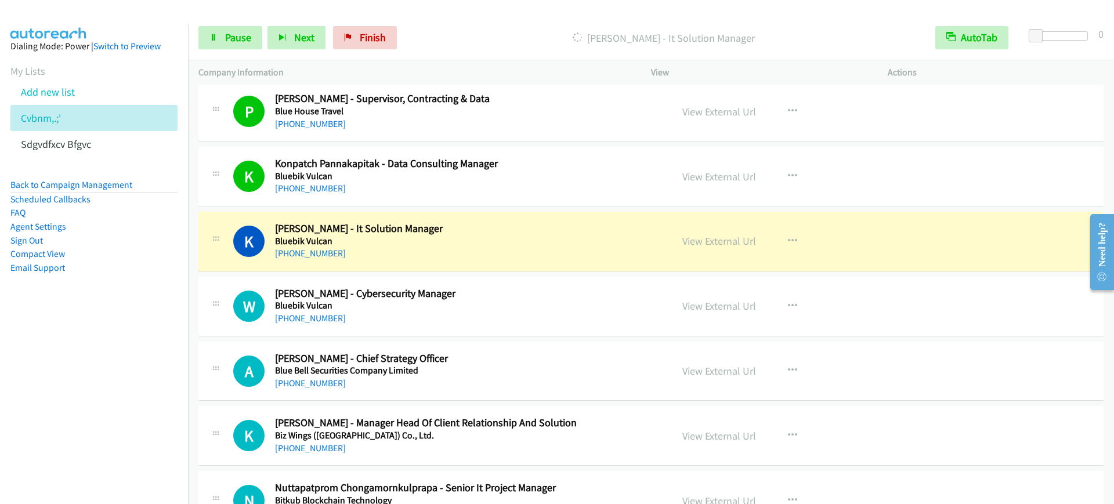
click at [422, 245] on h5 "Bluebik Vulcan" at bounding box center [465, 242] width 381 height 12
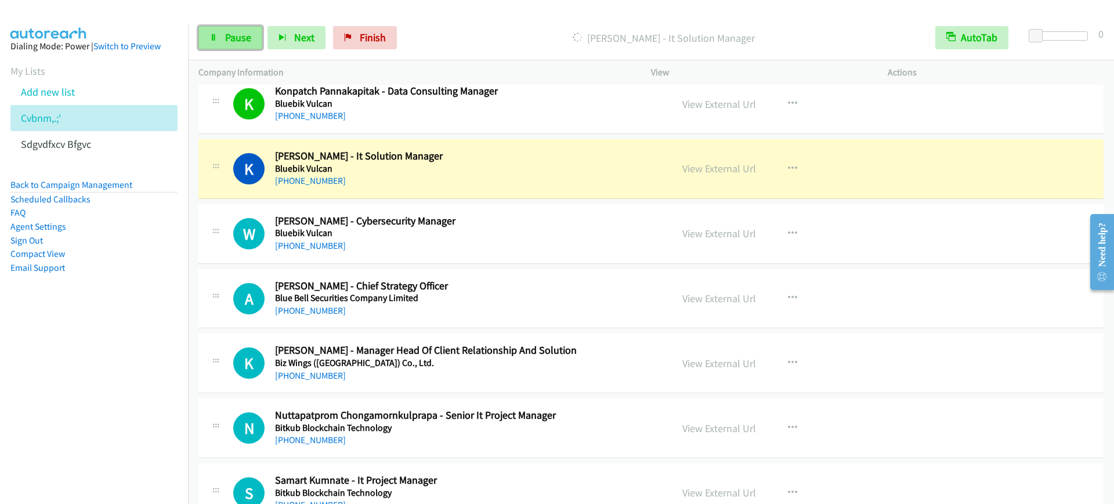
click at [227, 31] on span "Pause" at bounding box center [238, 37] width 26 height 13
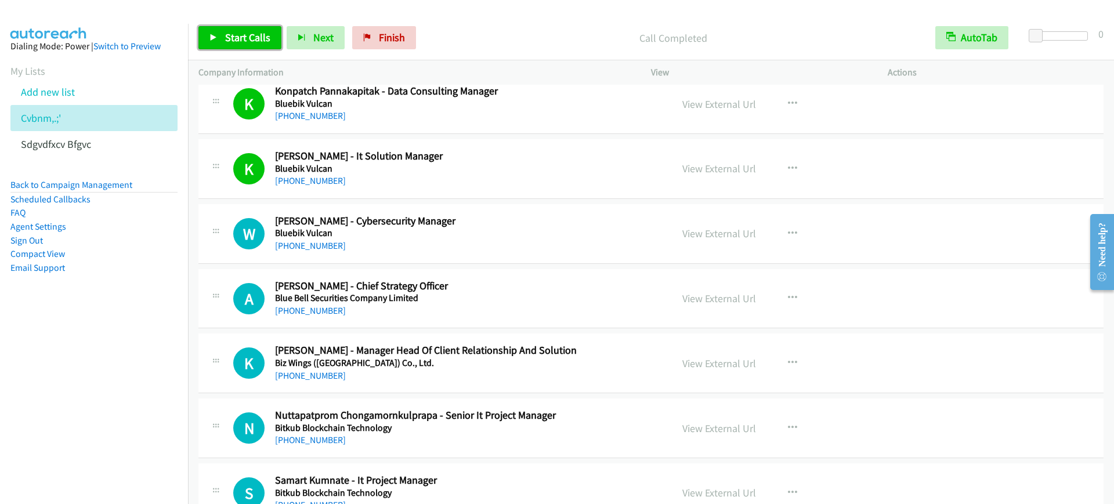
click at [256, 41] on span "Start Calls" at bounding box center [247, 37] width 45 height 13
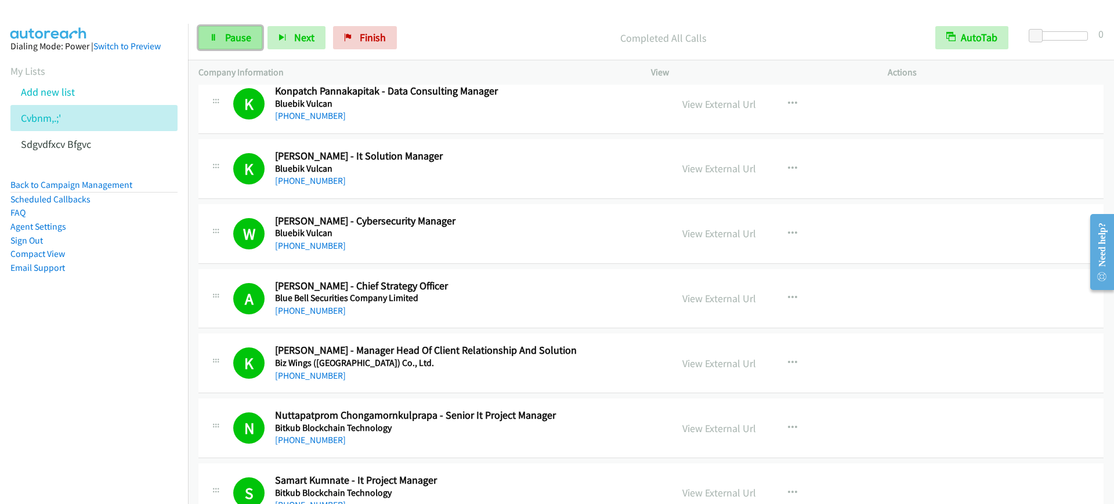
click at [249, 40] on span "Pause" at bounding box center [238, 37] width 26 height 13
click at [249, 40] on span "Start Calls" at bounding box center [247, 37] width 45 height 13
